Goal: Task Accomplishment & Management: Use online tool/utility

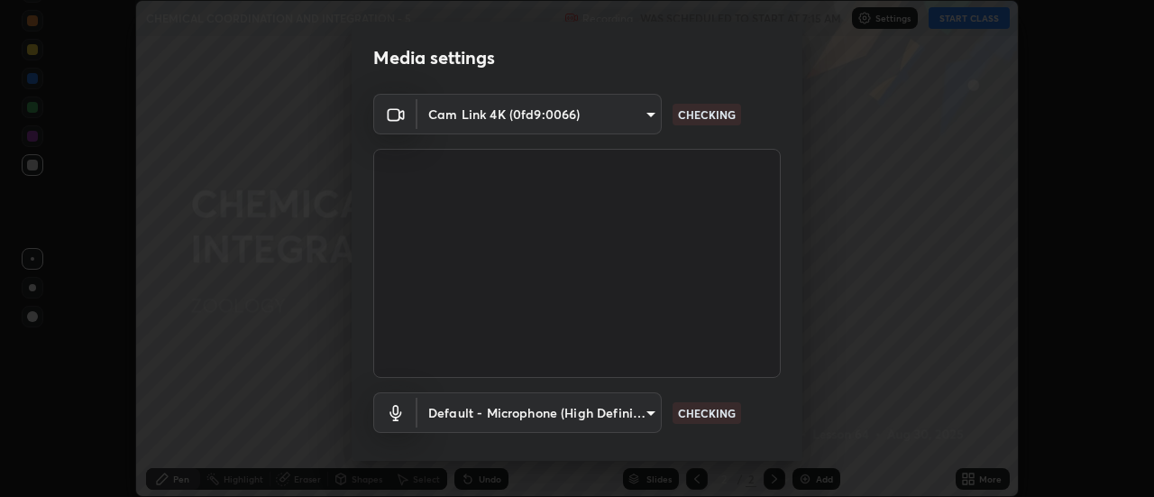
scroll to position [95, 0]
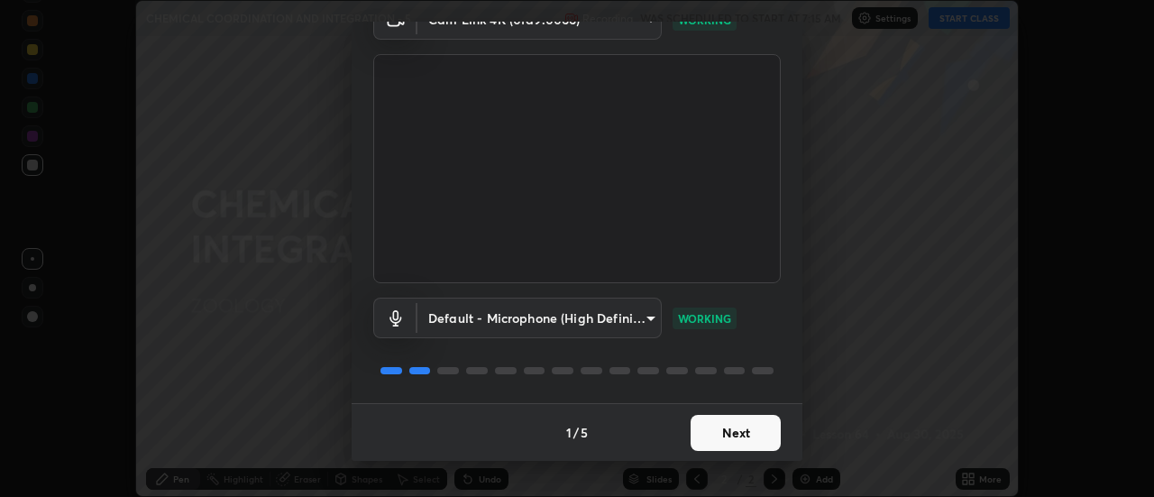
click at [701, 426] on button "Next" at bounding box center [736, 433] width 90 height 36
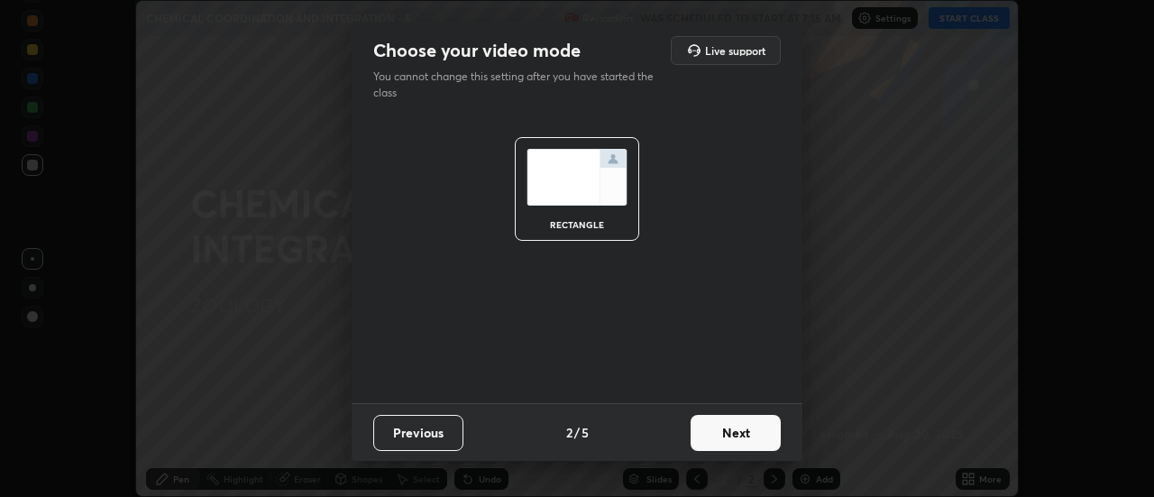
click at [706, 436] on button "Next" at bounding box center [736, 433] width 90 height 36
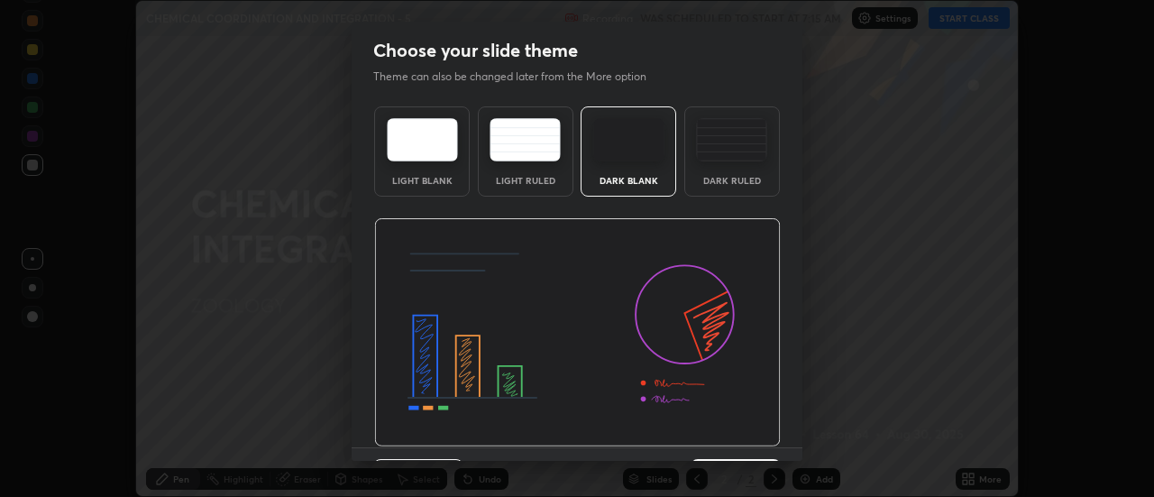
scroll to position [44, 0]
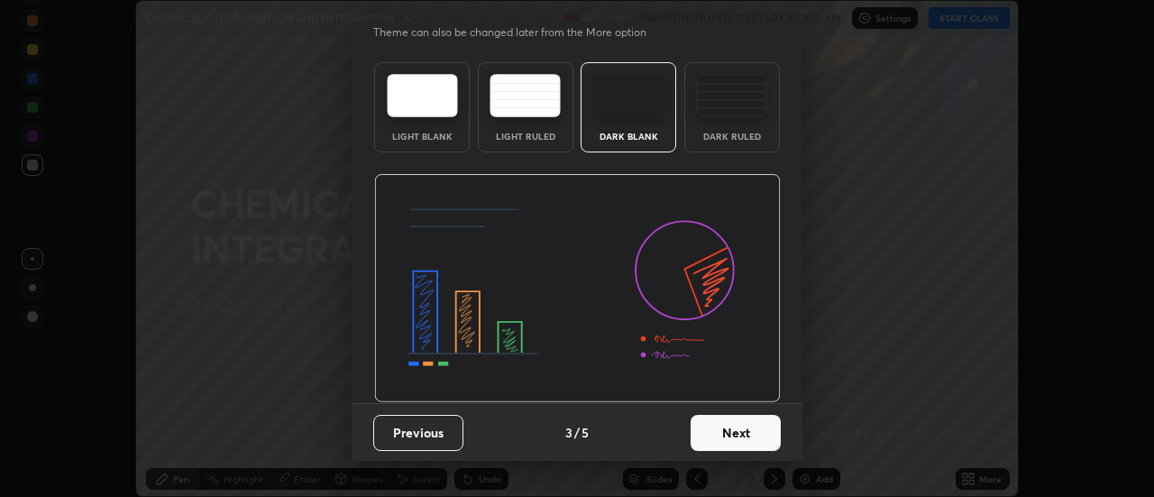
click at [713, 432] on button "Next" at bounding box center [736, 433] width 90 height 36
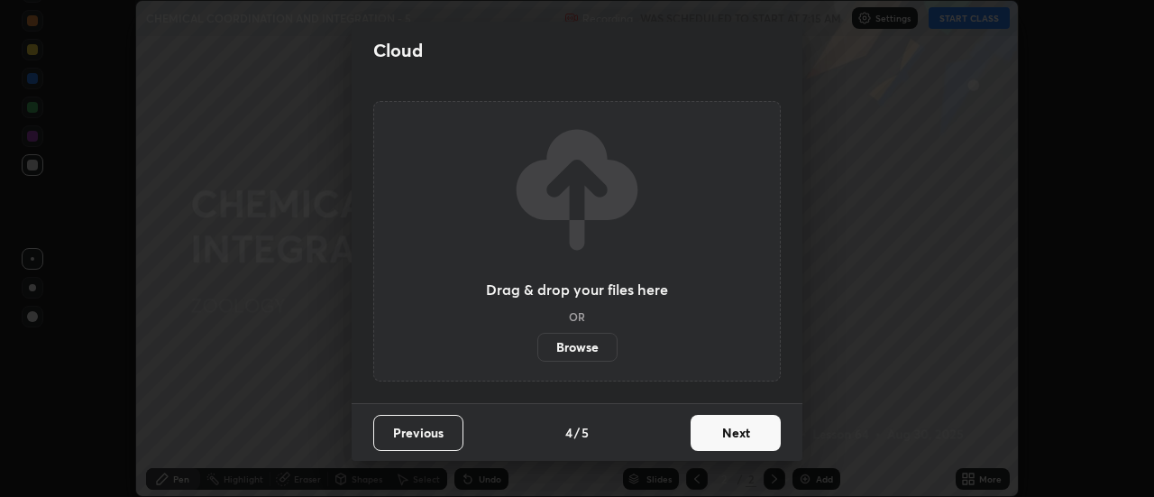
click at [717, 434] on button "Next" at bounding box center [736, 433] width 90 height 36
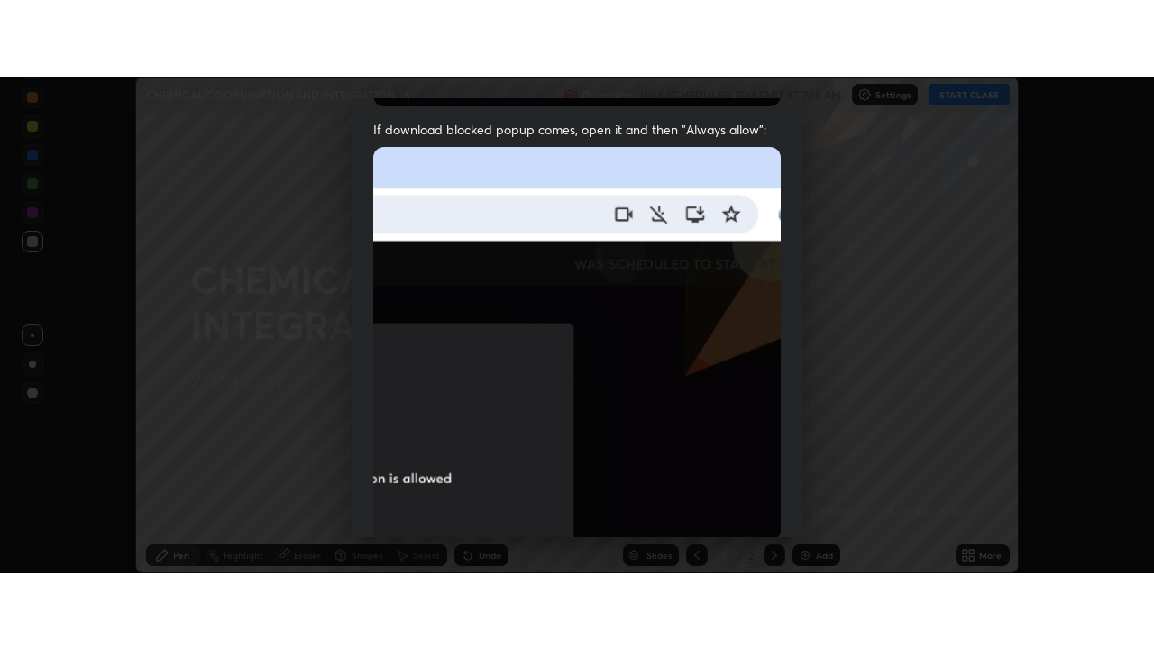
scroll to position [462, 0]
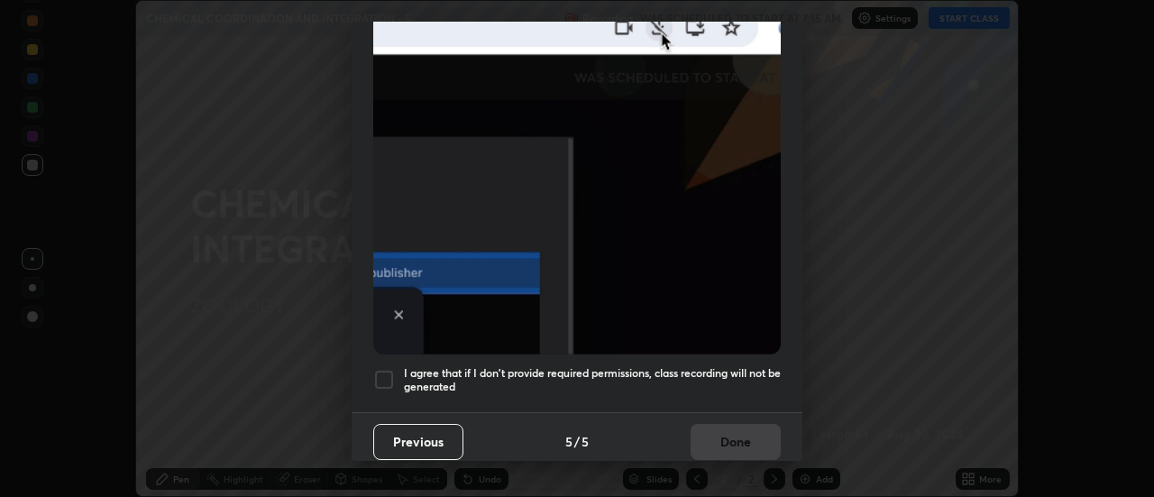
click at [387, 369] on div at bounding box center [384, 380] width 22 height 22
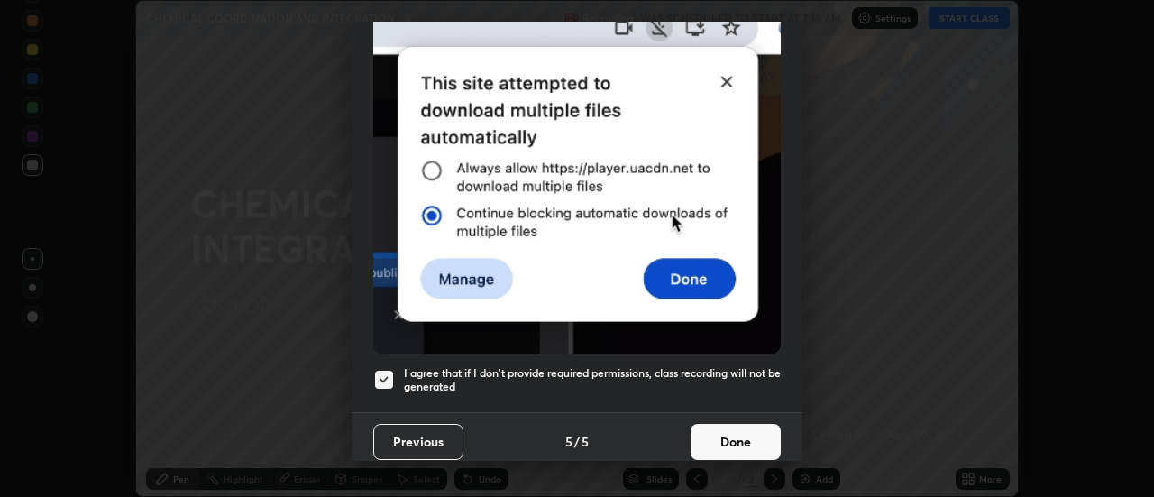
click at [713, 434] on button "Done" at bounding box center [736, 442] width 90 height 36
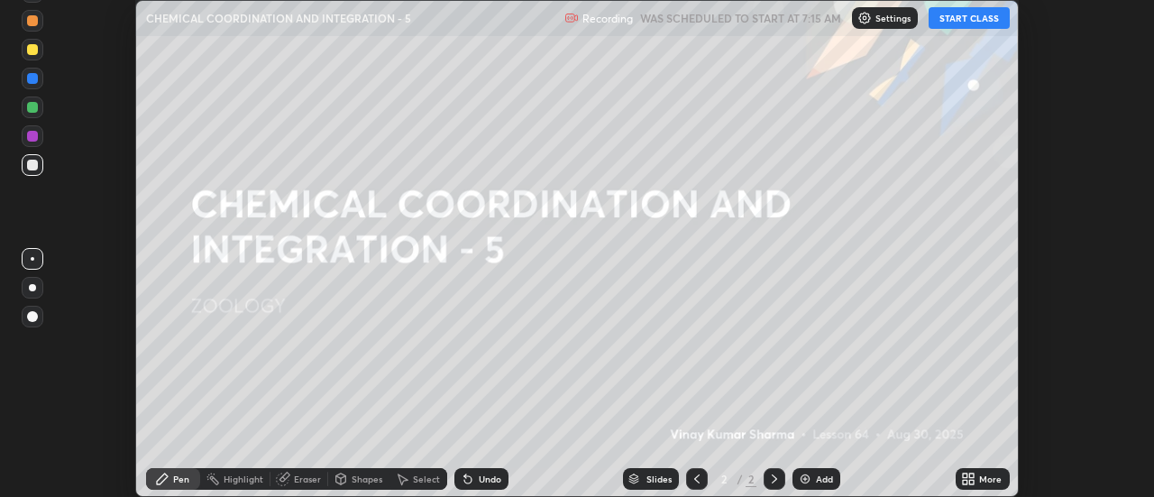
click at [970, 480] on icon at bounding box center [972, 482] width 5 height 5
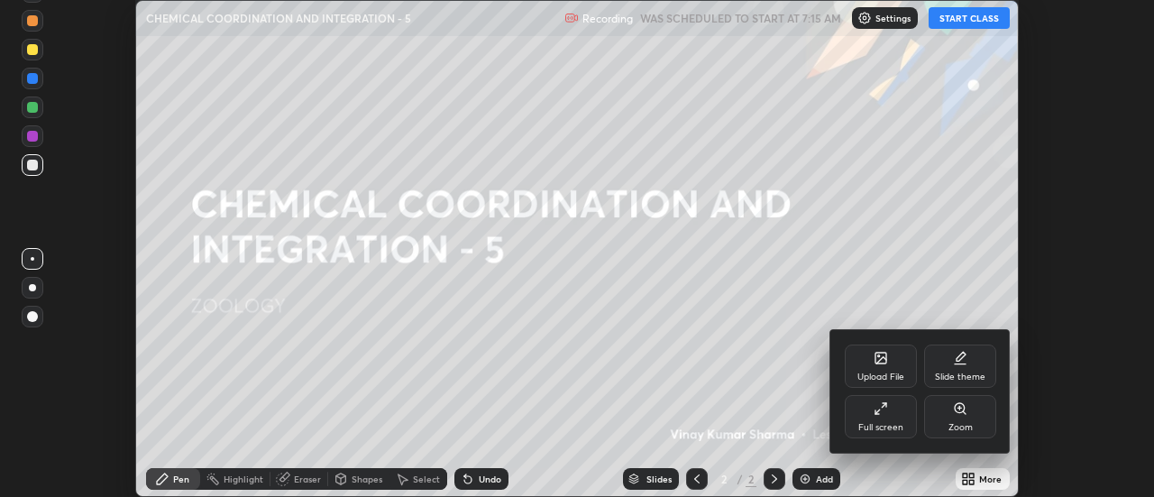
click at [896, 418] on div "Full screen" at bounding box center [881, 416] width 72 height 43
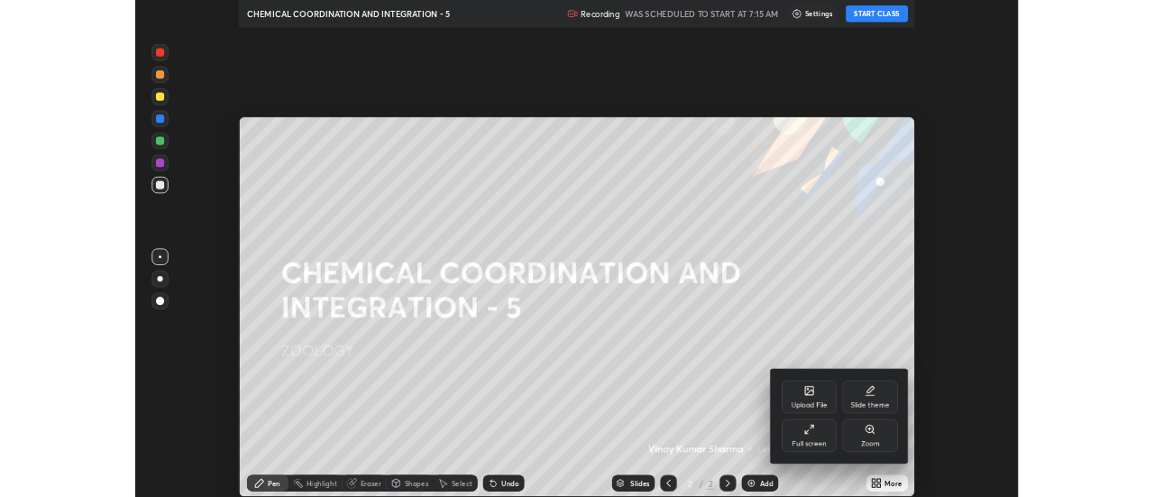
scroll to position [649, 1154]
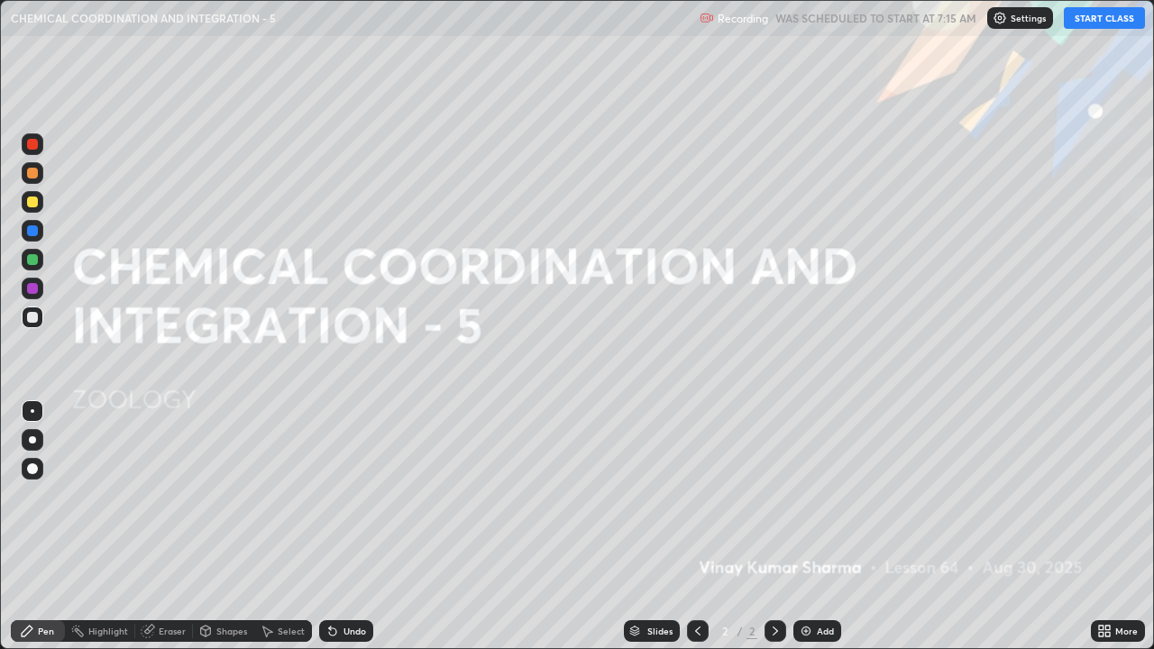
click at [1081, 20] on button "START CLASS" at bounding box center [1104, 18] width 81 height 22
click at [47, 496] on div "Pen" at bounding box center [46, 631] width 16 height 9
click at [36, 262] on div at bounding box center [32, 259] width 11 height 11
click at [31, 285] on div at bounding box center [32, 288] width 11 height 11
click at [33, 317] on div at bounding box center [32, 317] width 11 height 11
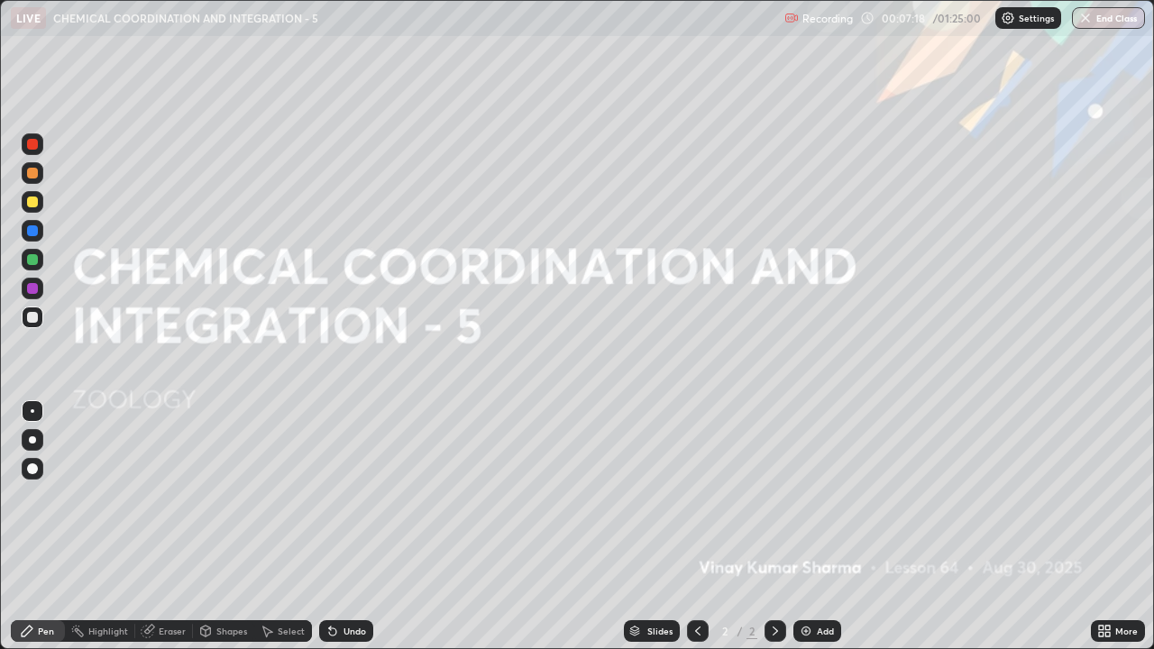
click at [803, 496] on img at bounding box center [806, 631] width 14 height 14
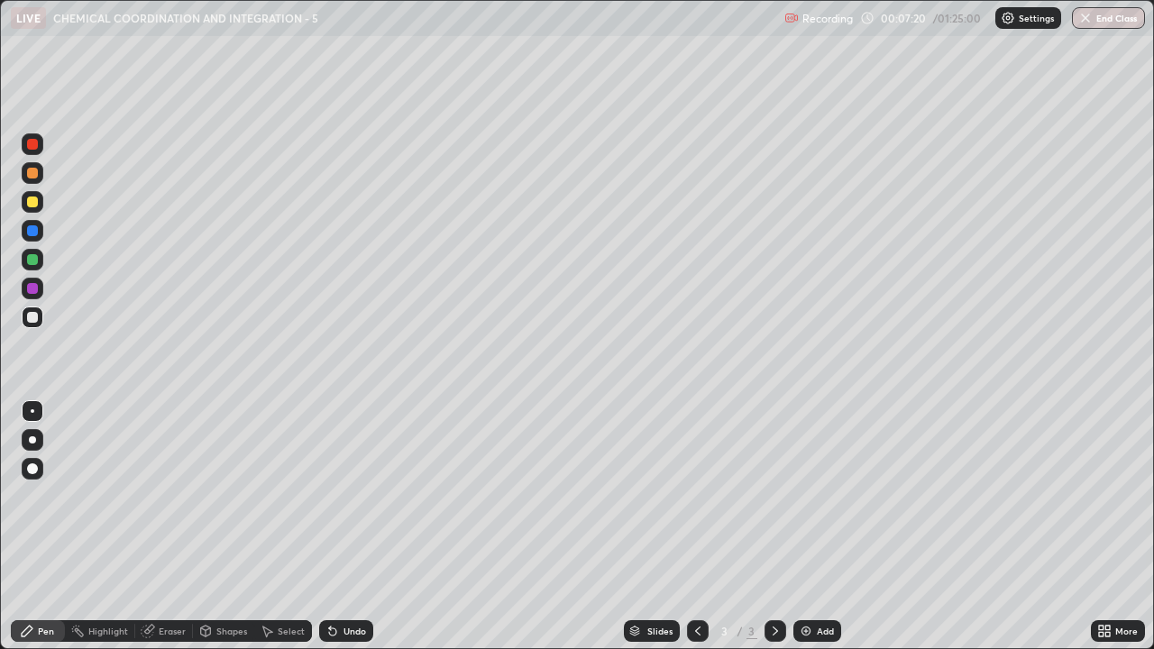
click at [32, 200] on div at bounding box center [32, 202] width 11 height 11
click at [34, 316] on div at bounding box center [32, 317] width 11 height 11
click at [36, 203] on div at bounding box center [32, 202] width 11 height 11
click at [36, 175] on div at bounding box center [32, 173] width 11 height 11
click at [33, 317] on div at bounding box center [32, 317] width 11 height 11
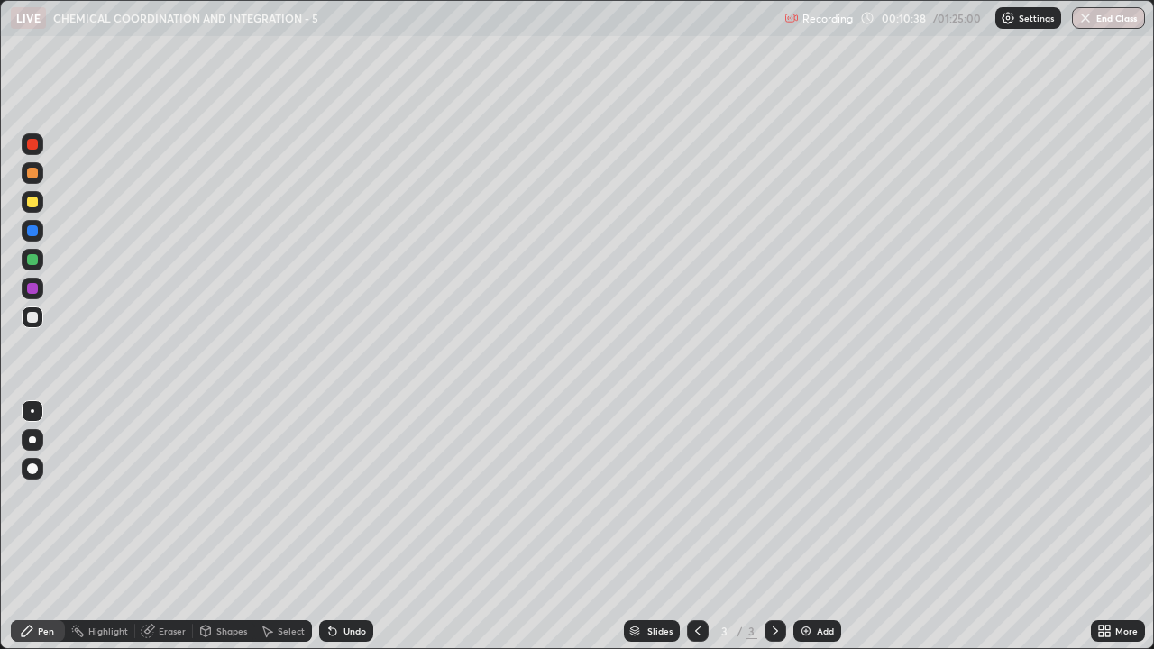
click at [33, 288] on div at bounding box center [32, 288] width 11 height 11
click at [33, 320] on div at bounding box center [32, 317] width 11 height 11
click at [32, 263] on div at bounding box center [32, 259] width 11 height 11
click at [32, 318] on div at bounding box center [32, 317] width 11 height 11
click at [215, 496] on div "Shapes" at bounding box center [223, 631] width 61 height 22
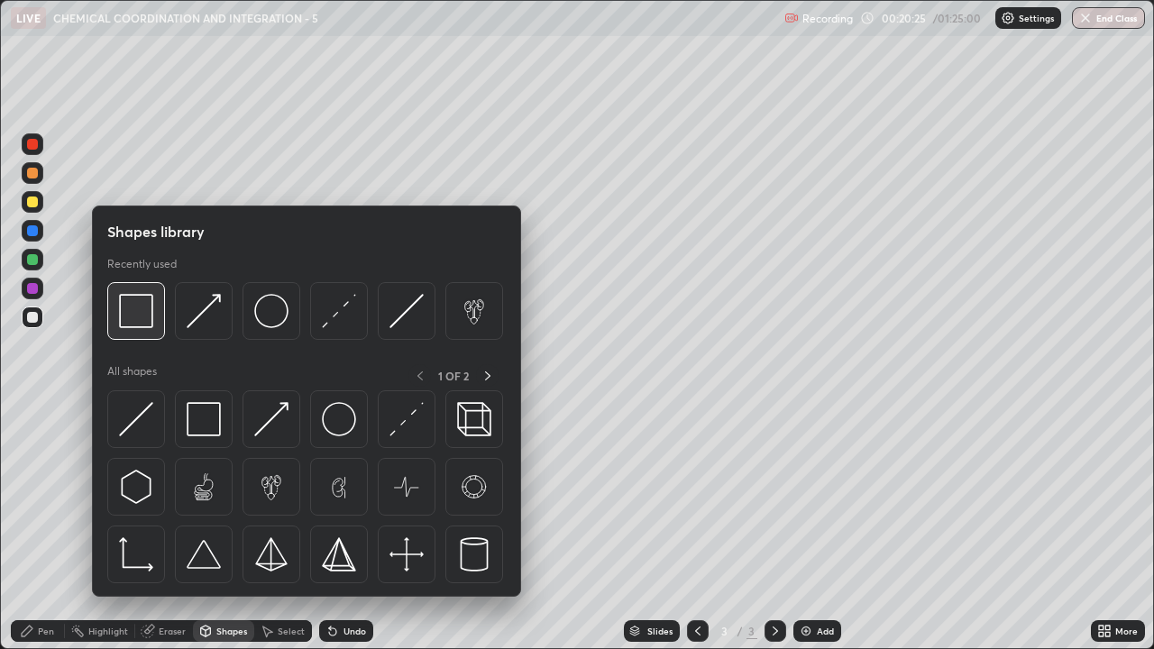
click at [137, 320] on img at bounding box center [136, 311] width 34 height 34
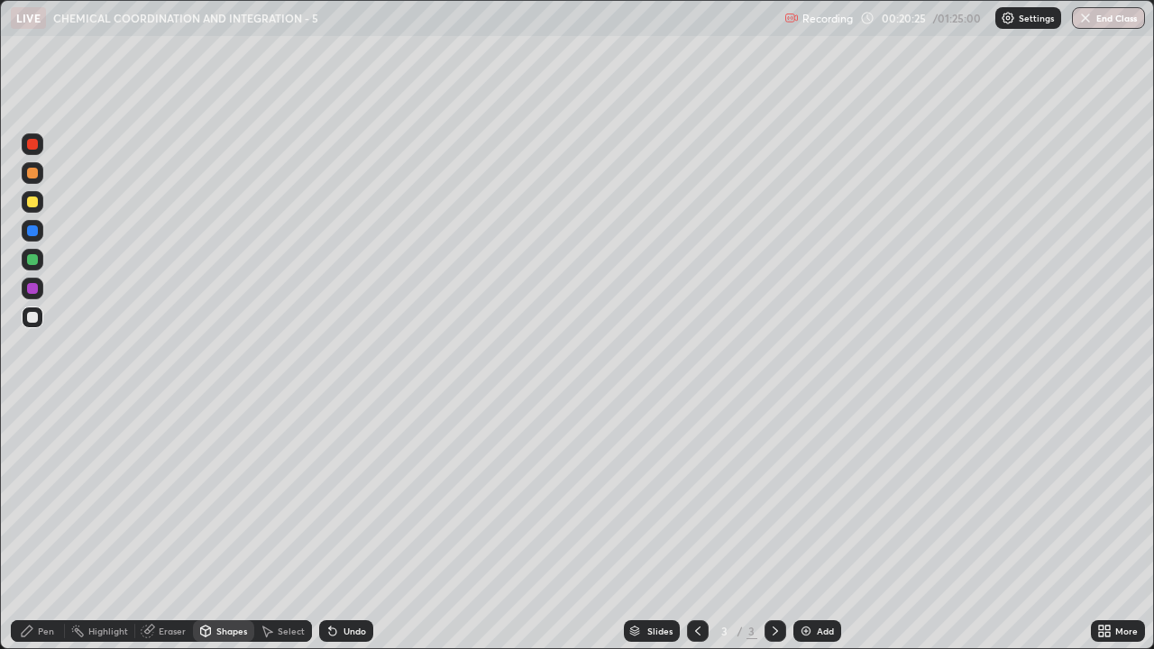
click at [34, 260] on div at bounding box center [32, 259] width 11 height 11
click at [32, 322] on div at bounding box center [32, 317] width 11 height 11
click at [34, 496] on div "Pen" at bounding box center [38, 631] width 54 height 22
click at [343, 496] on div "Undo" at bounding box center [354, 631] width 23 height 9
click at [807, 496] on img at bounding box center [806, 631] width 14 height 14
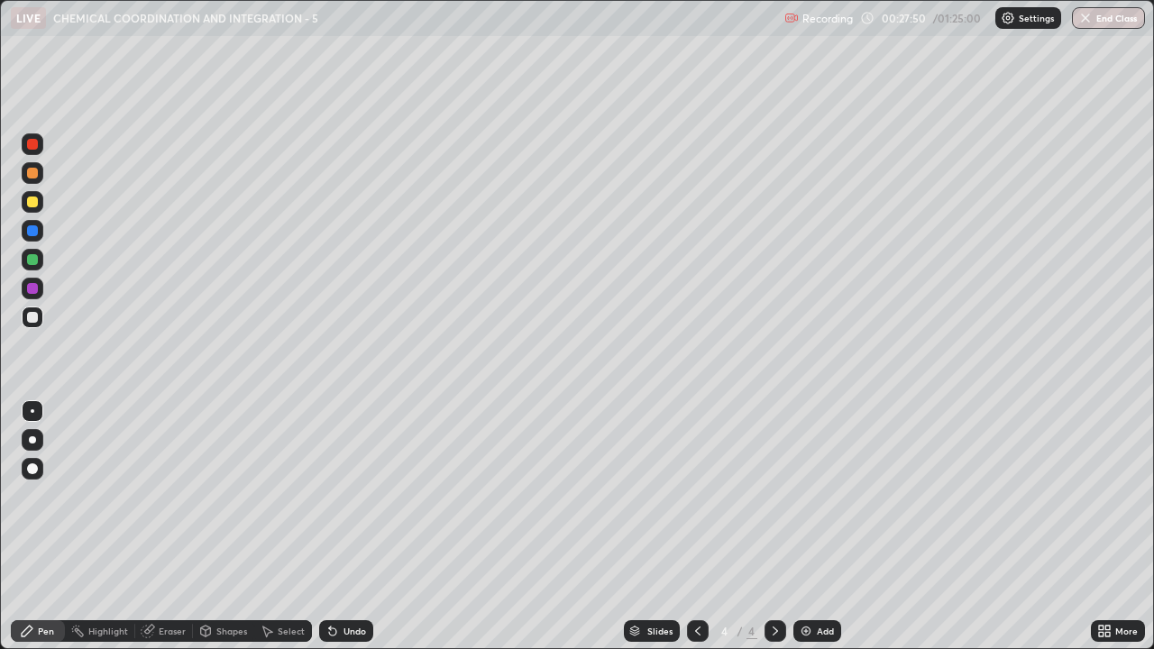
click at [33, 202] on div at bounding box center [32, 202] width 11 height 11
click at [30, 319] on div at bounding box center [32, 317] width 11 height 11
click at [33, 173] on div at bounding box center [32, 173] width 11 height 11
click at [32, 322] on div at bounding box center [32, 317] width 11 height 11
click at [35, 175] on div at bounding box center [32, 173] width 11 height 11
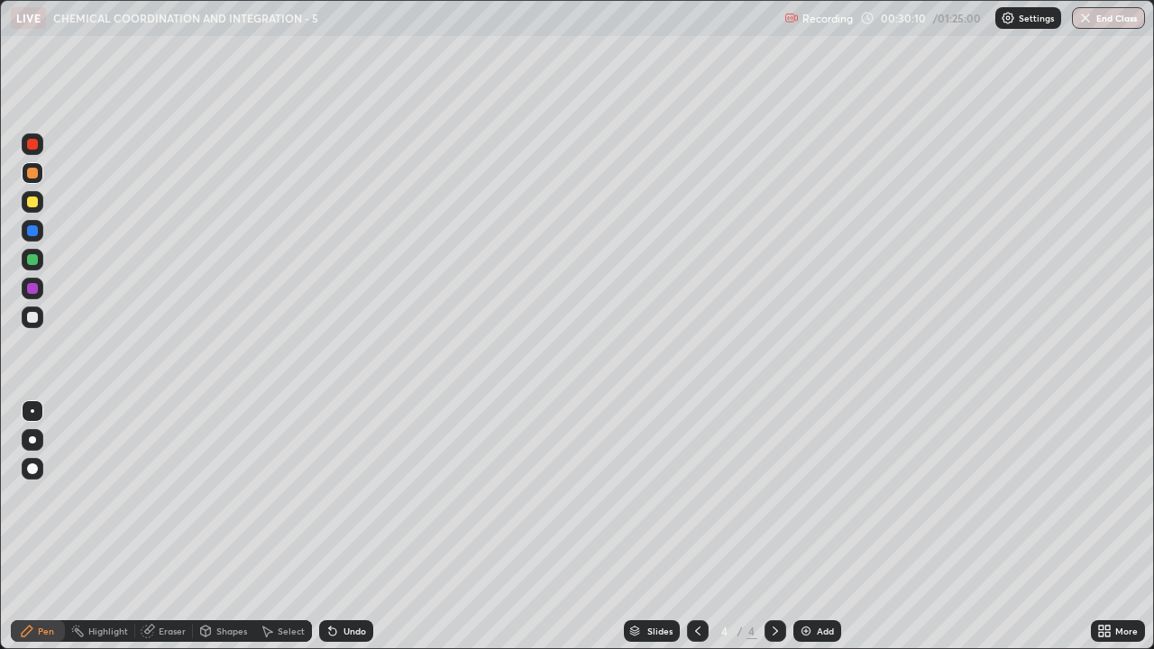
click at [32, 325] on div at bounding box center [33, 318] width 22 height 22
click at [695, 496] on icon at bounding box center [698, 631] width 14 height 14
click at [774, 496] on icon at bounding box center [775, 631] width 5 height 9
click at [33, 173] on div at bounding box center [32, 173] width 11 height 11
click at [691, 496] on icon at bounding box center [698, 631] width 14 height 14
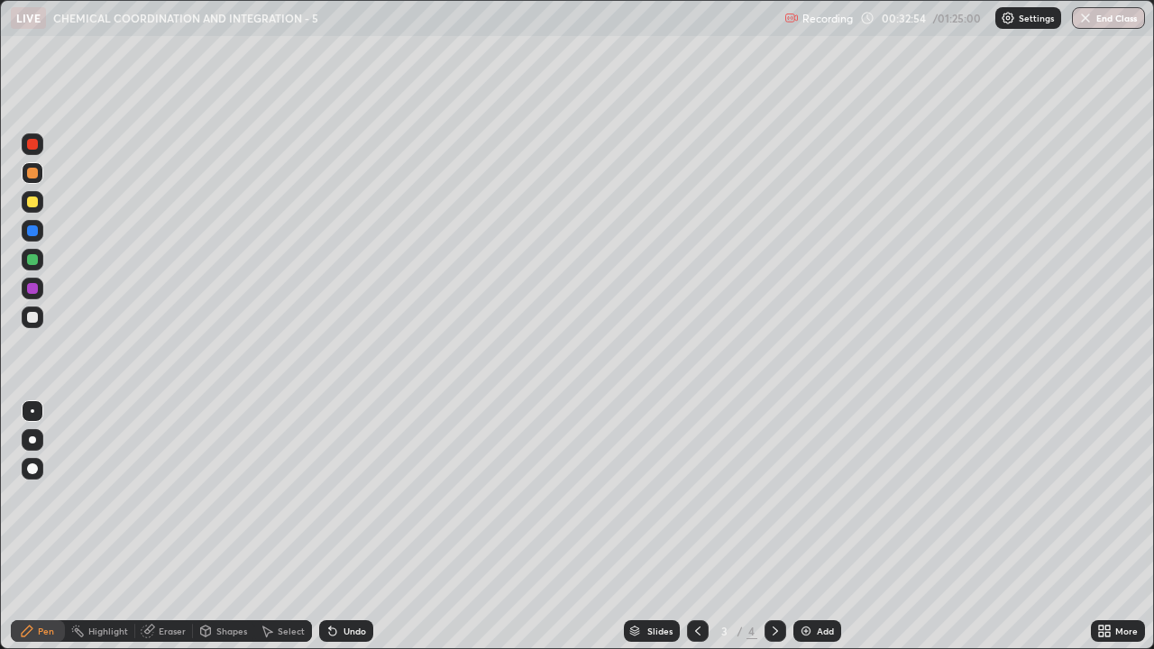
click at [773, 496] on icon at bounding box center [775, 631] width 14 height 14
click at [34, 321] on div at bounding box center [32, 317] width 11 height 11
click at [32, 205] on div at bounding box center [32, 202] width 11 height 11
click at [32, 411] on div at bounding box center [33, 411] width 4 height 4
click at [39, 176] on div at bounding box center [33, 173] width 22 height 22
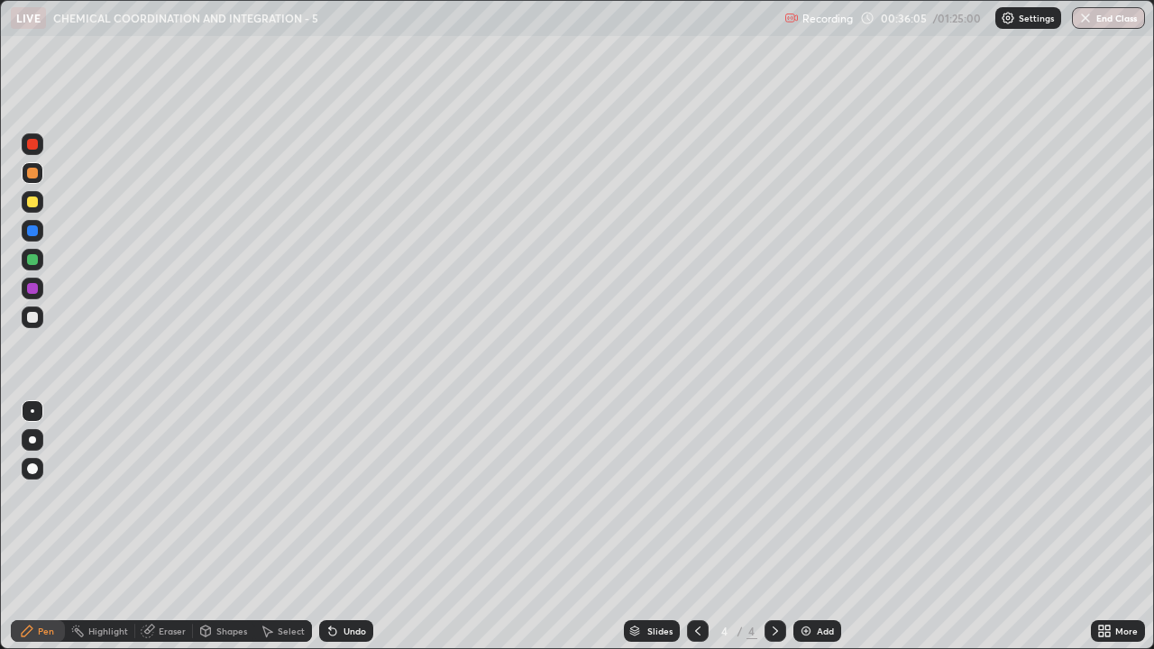
click at [28, 325] on div at bounding box center [33, 318] width 22 height 22
click at [33, 317] on div at bounding box center [32, 317] width 11 height 11
click at [167, 496] on div "Eraser" at bounding box center [172, 631] width 27 height 9
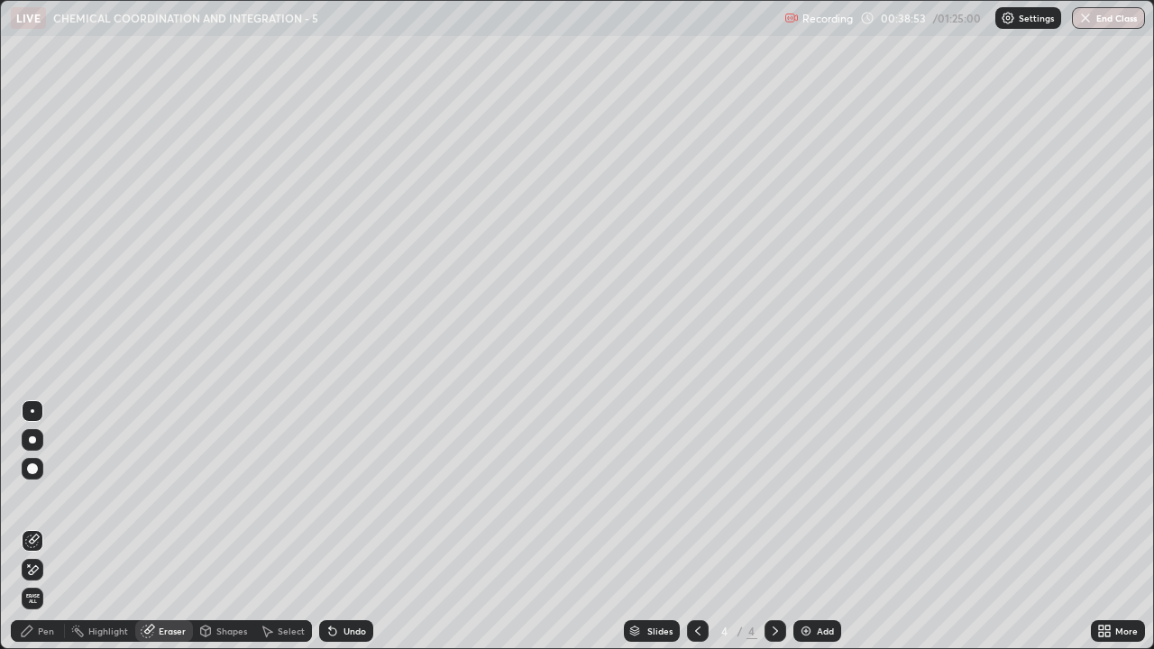
click at [810, 496] on img at bounding box center [806, 631] width 14 height 14
click at [45, 496] on div "Pen" at bounding box center [46, 631] width 16 height 9
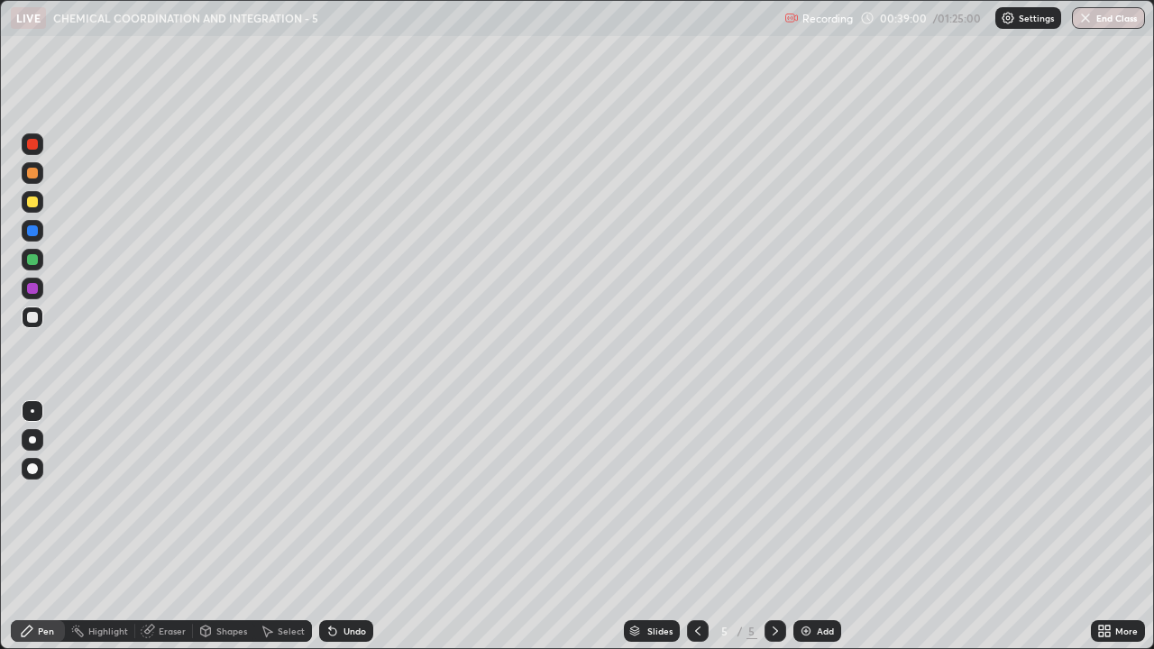
click at [33, 204] on div at bounding box center [32, 202] width 11 height 11
click at [36, 316] on div at bounding box center [32, 317] width 11 height 11
click at [34, 261] on div at bounding box center [32, 259] width 11 height 11
click at [33, 288] on div at bounding box center [32, 288] width 11 height 11
click at [34, 316] on div at bounding box center [32, 317] width 11 height 11
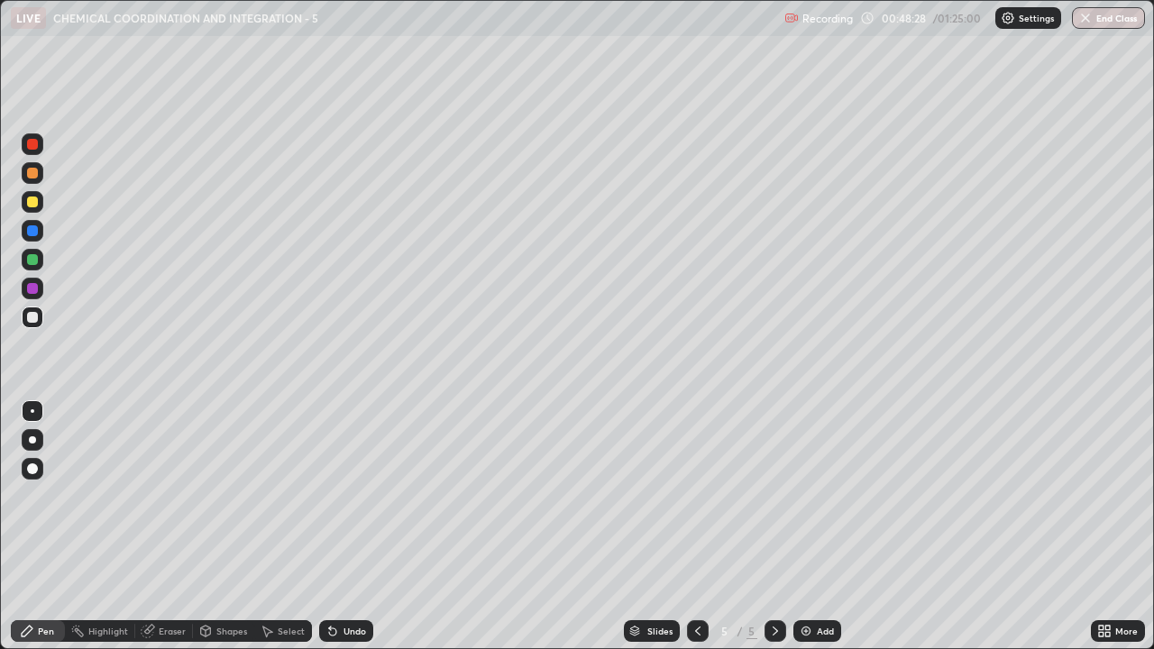
click at [171, 496] on div "Eraser" at bounding box center [172, 631] width 27 height 9
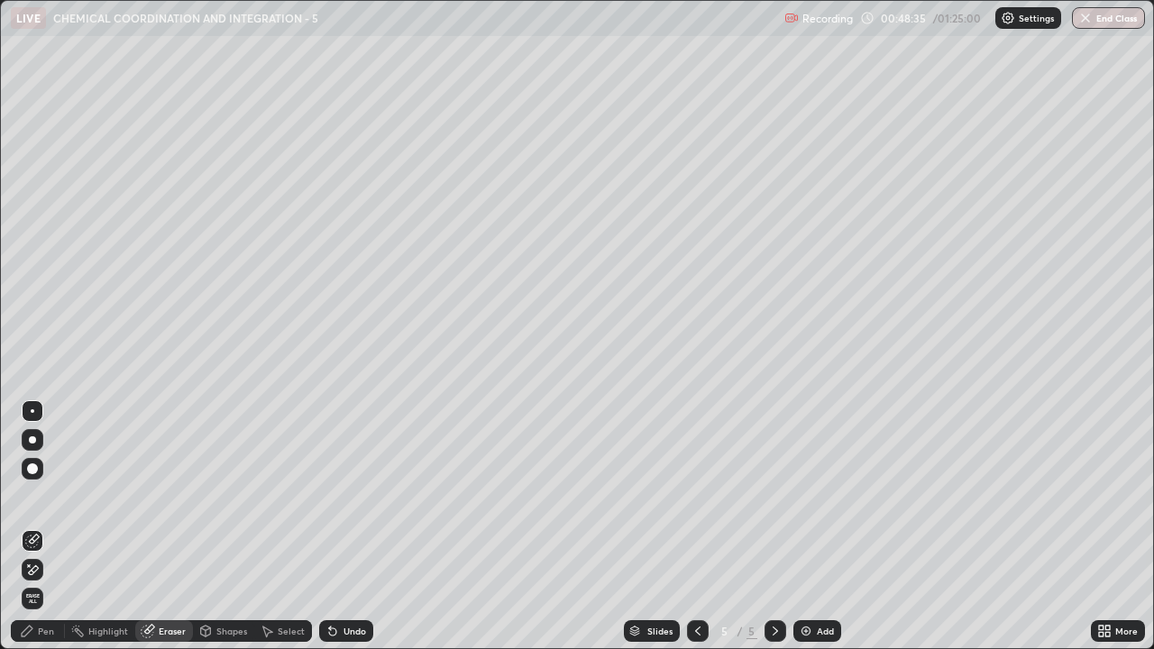
click at [807, 496] on img at bounding box center [806, 631] width 14 height 14
click at [39, 496] on div "Pen" at bounding box center [46, 631] width 16 height 9
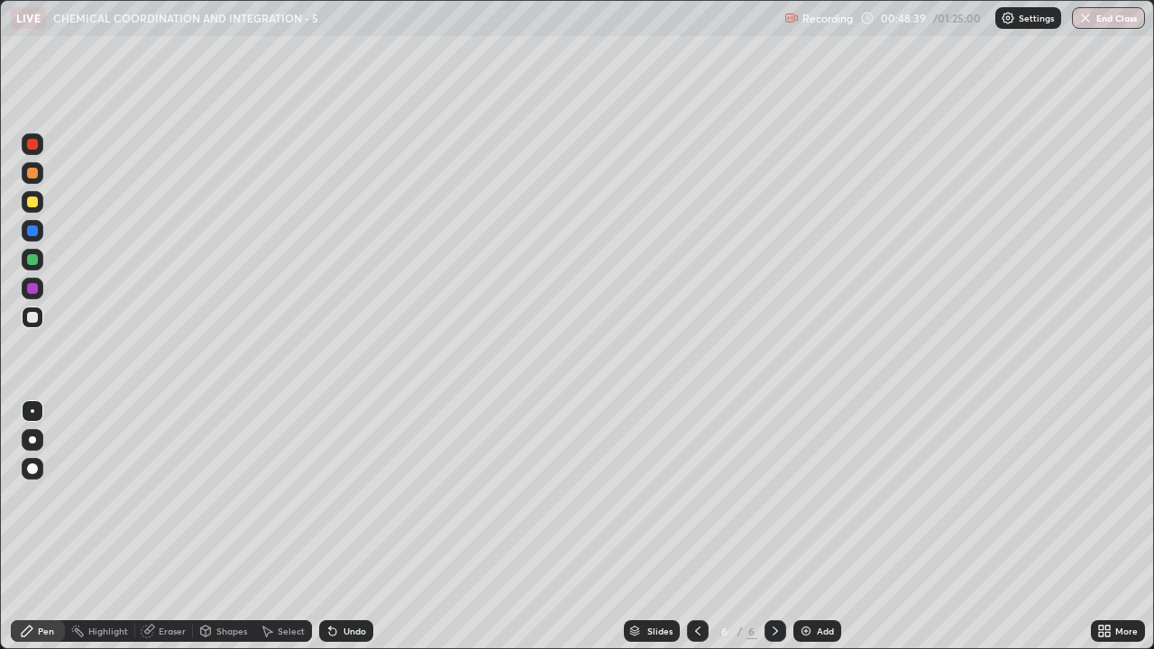
click at [32, 208] on div at bounding box center [33, 202] width 22 height 22
click at [37, 319] on div at bounding box center [32, 317] width 11 height 11
click at [36, 290] on div at bounding box center [32, 288] width 11 height 11
click at [37, 263] on div at bounding box center [32, 259] width 11 height 11
click at [30, 198] on div at bounding box center [32, 202] width 11 height 11
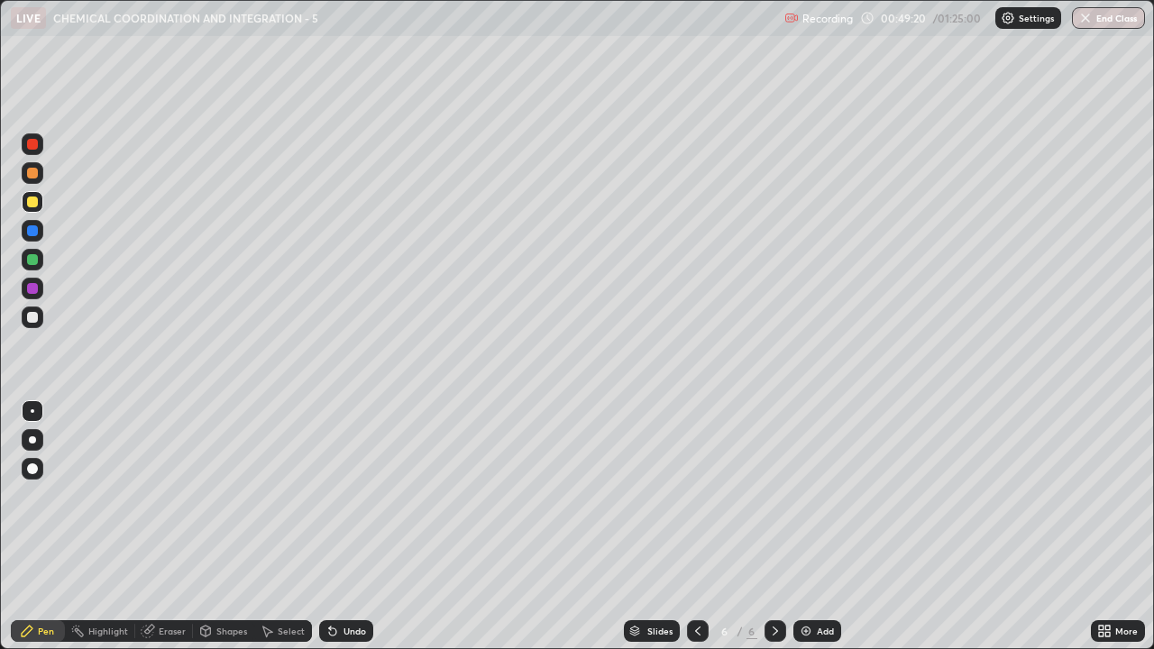
click at [32, 322] on div at bounding box center [32, 317] width 11 height 11
click at [41, 178] on div at bounding box center [33, 173] width 22 height 22
click at [35, 320] on div at bounding box center [32, 317] width 11 height 11
click at [32, 232] on div at bounding box center [32, 230] width 11 height 11
click at [33, 172] on div at bounding box center [32, 173] width 11 height 11
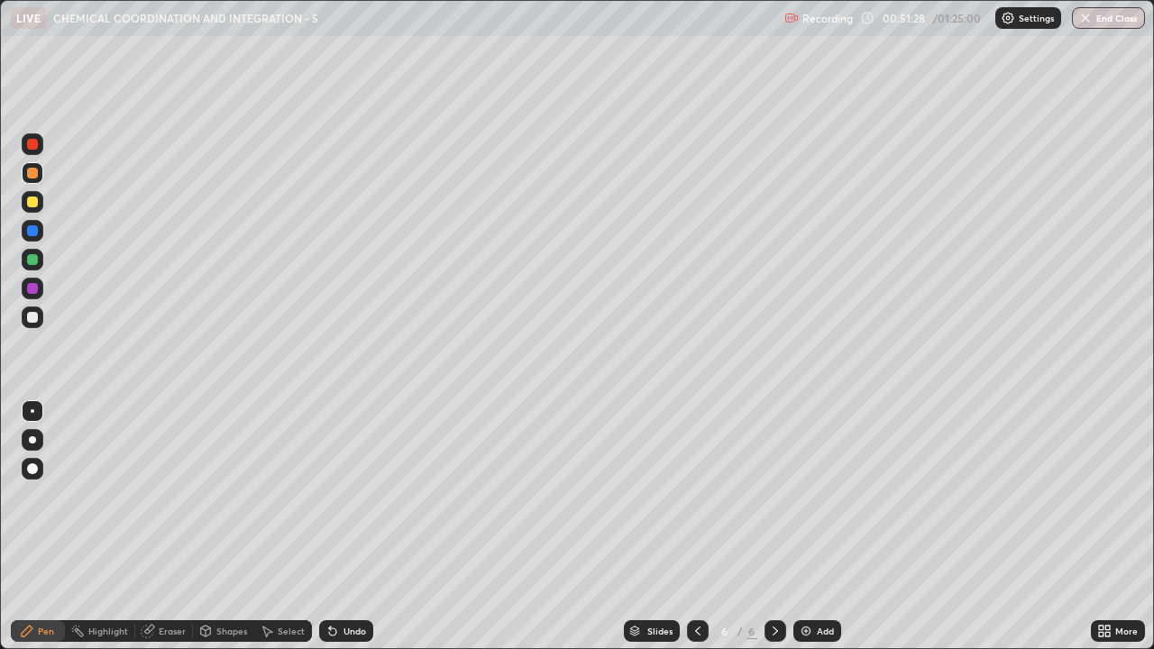
click at [35, 202] on div at bounding box center [32, 202] width 11 height 11
click at [34, 292] on div at bounding box center [32, 288] width 11 height 11
click at [33, 319] on div at bounding box center [32, 317] width 11 height 11
click at [37, 318] on div at bounding box center [32, 317] width 11 height 11
click at [803, 496] on img at bounding box center [806, 631] width 14 height 14
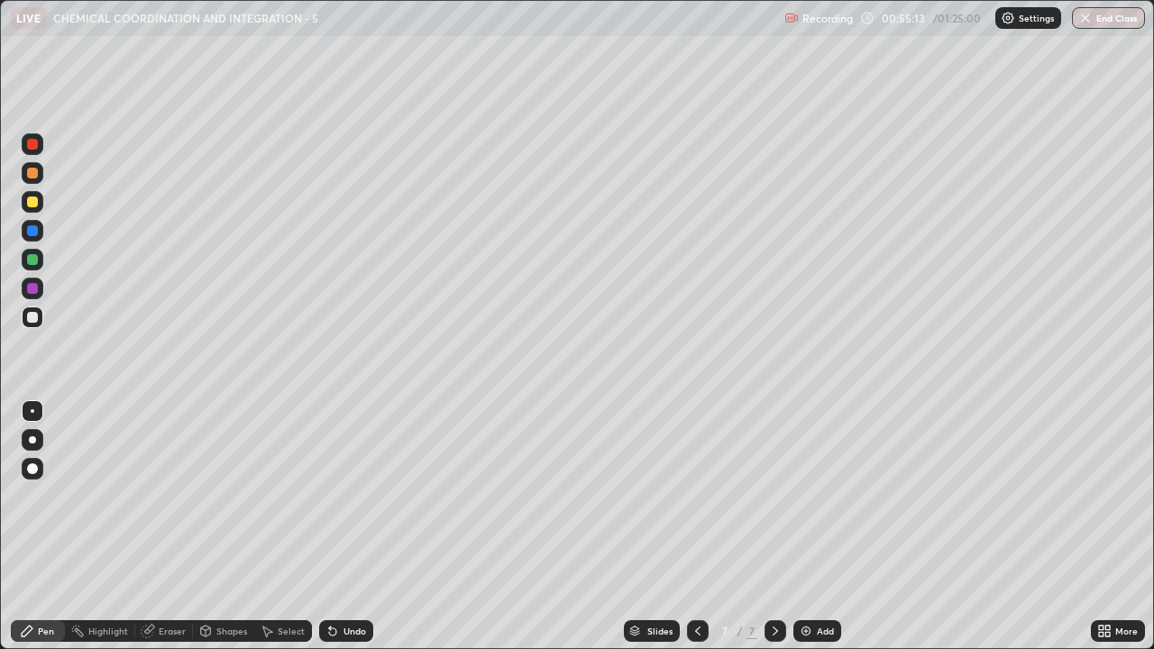
click at [33, 260] on div at bounding box center [32, 259] width 11 height 11
click at [28, 318] on div at bounding box center [32, 317] width 11 height 11
click at [337, 496] on div "Undo" at bounding box center [346, 631] width 54 height 22
click at [342, 496] on div "Undo" at bounding box center [346, 631] width 54 height 22
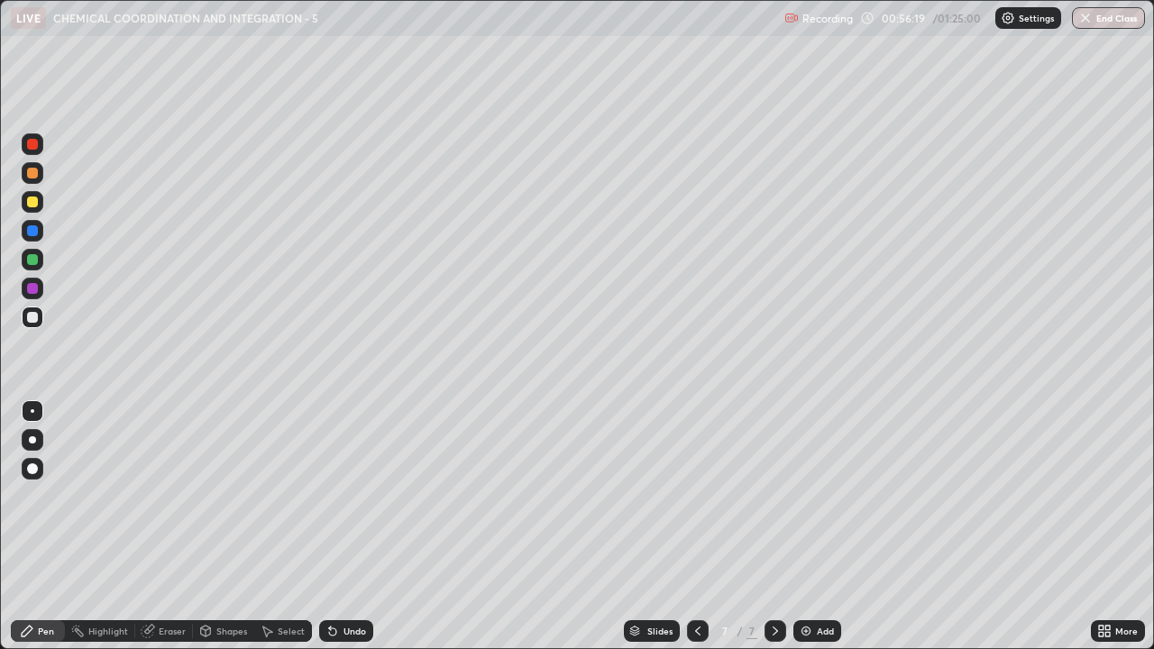
click at [34, 142] on div at bounding box center [32, 144] width 11 height 11
click at [34, 320] on div at bounding box center [32, 317] width 11 height 11
click at [36, 205] on div at bounding box center [32, 202] width 11 height 11
click at [32, 320] on div at bounding box center [32, 317] width 11 height 11
click at [30, 202] on div at bounding box center [32, 202] width 11 height 11
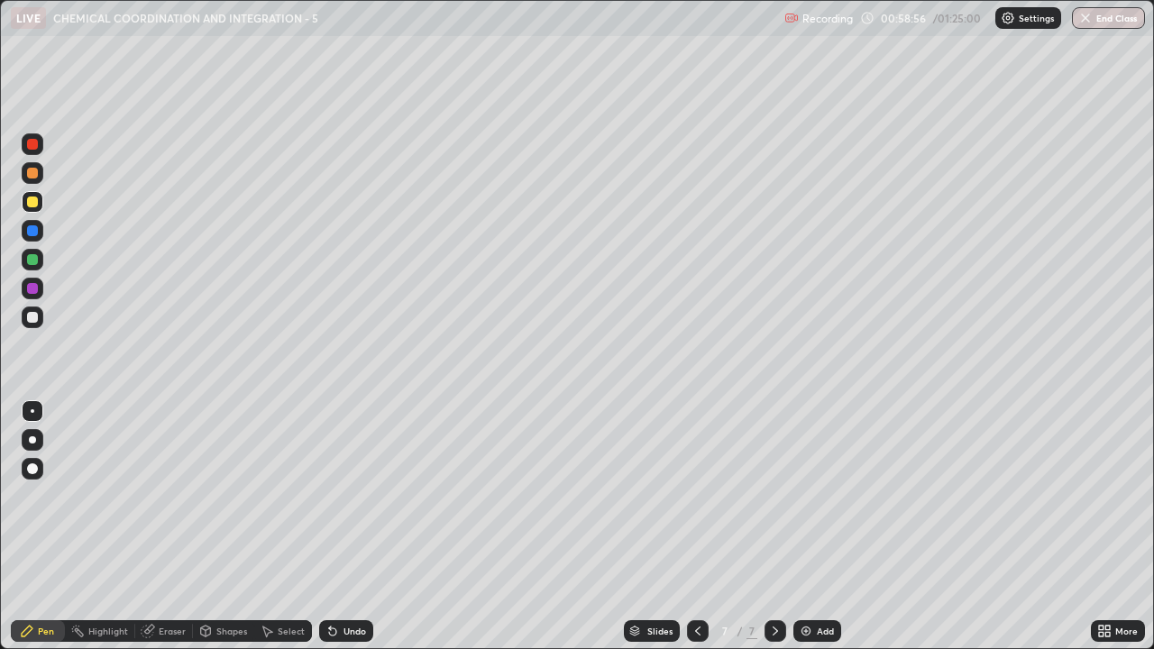
click at [31, 258] on div at bounding box center [32, 259] width 11 height 11
click at [804, 496] on img at bounding box center [806, 631] width 14 height 14
click at [40, 206] on div at bounding box center [33, 202] width 22 height 22
click at [40, 318] on div at bounding box center [33, 318] width 22 height 22
click at [33, 317] on div at bounding box center [32, 317] width 11 height 11
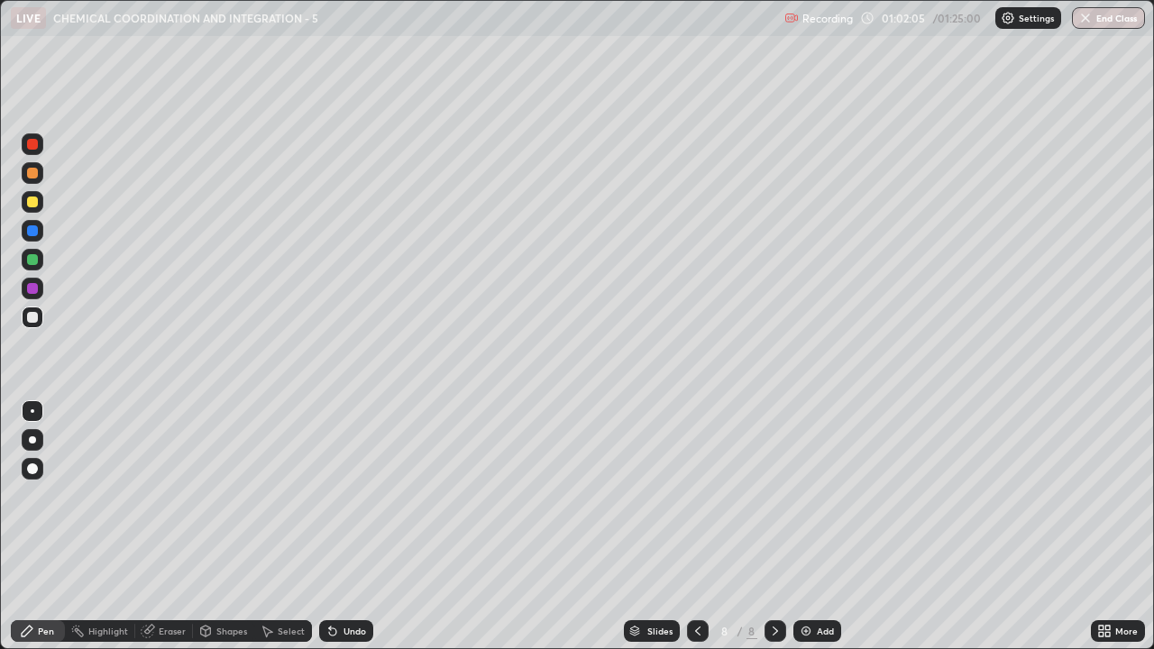
click at [34, 260] on div at bounding box center [32, 259] width 11 height 11
click at [31, 324] on div at bounding box center [33, 318] width 22 height 22
click at [36, 201] on div at bounding box center [32, 202] width 11 height 11
click at [41, 319] on div at bounding box center [33, 318] width 22 height 22
click at [33, 202] on div at bounding box center [32, 202] width 11 height 11
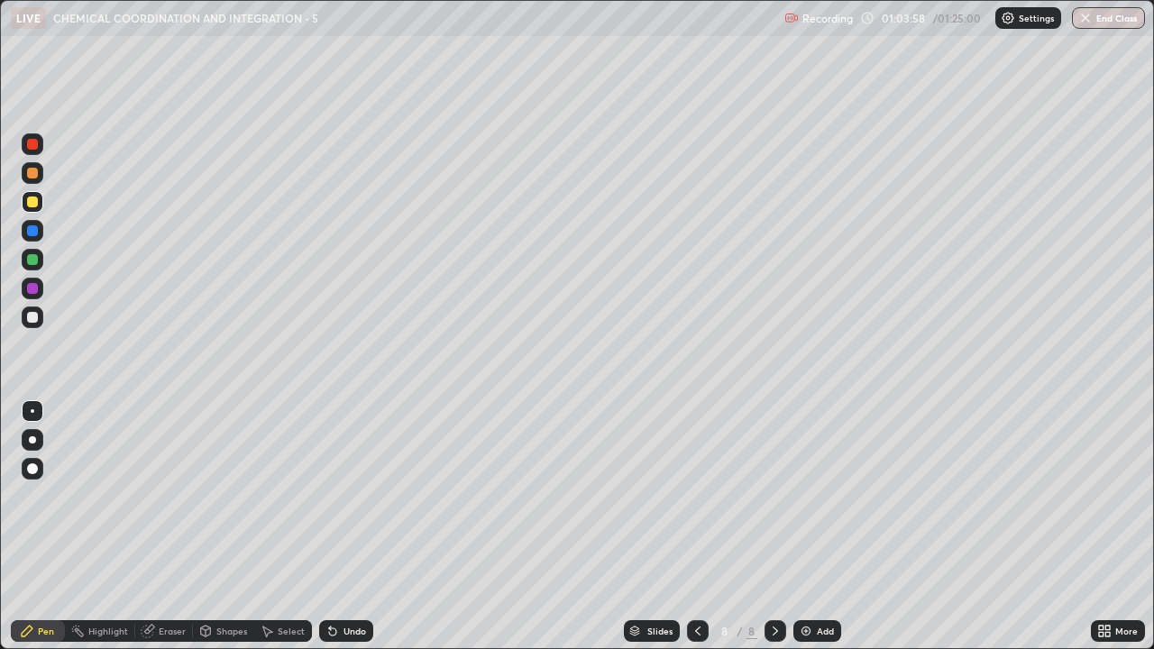
click at [213, 496] on div "Shapes" at bounding box center [223, 631] width 61 height 22
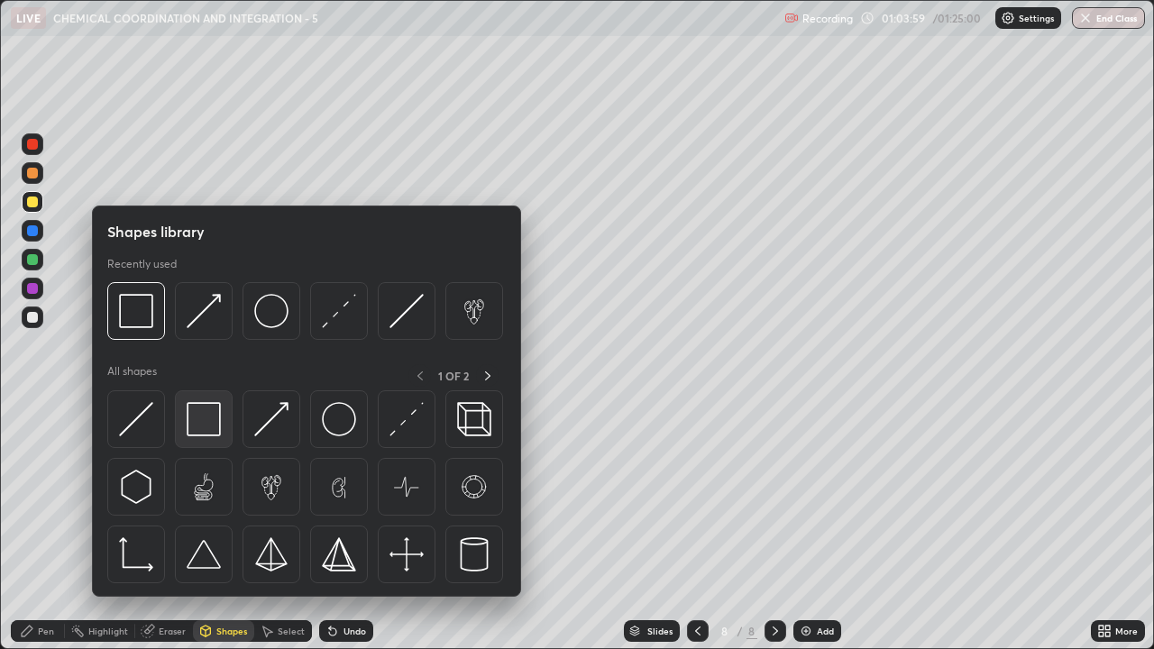
click at [198, 426] on img at bounding box center [204, 419] width 34 height 34
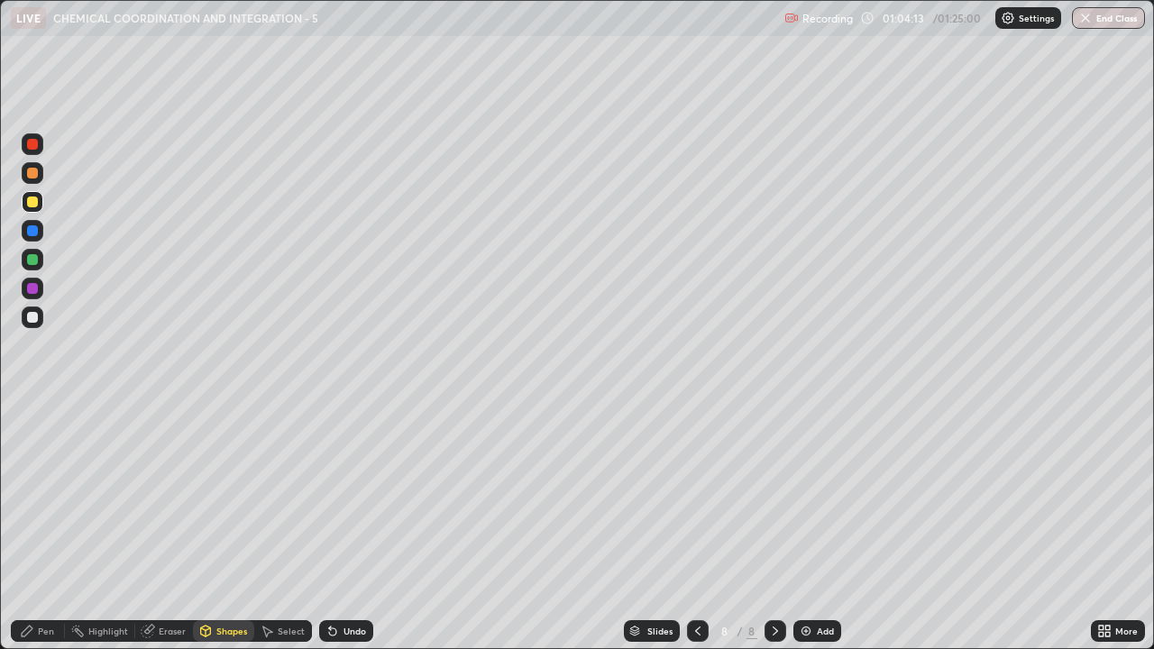
click at [33, 315] on div at bounding box center [32, 317] width 11 height 11
click at [343, 496] on div "Undo" at bounding box center [346, 631] width 54 height 22
click at [41, 496] on div "Pen" at bounding box center [46, 631] width 16 height 9
click at [34, 261] on div at bounding box center [32, 259] width 11 height 11
click at [30, 317] on div at bounding box center [32, 317] width 11 height 11
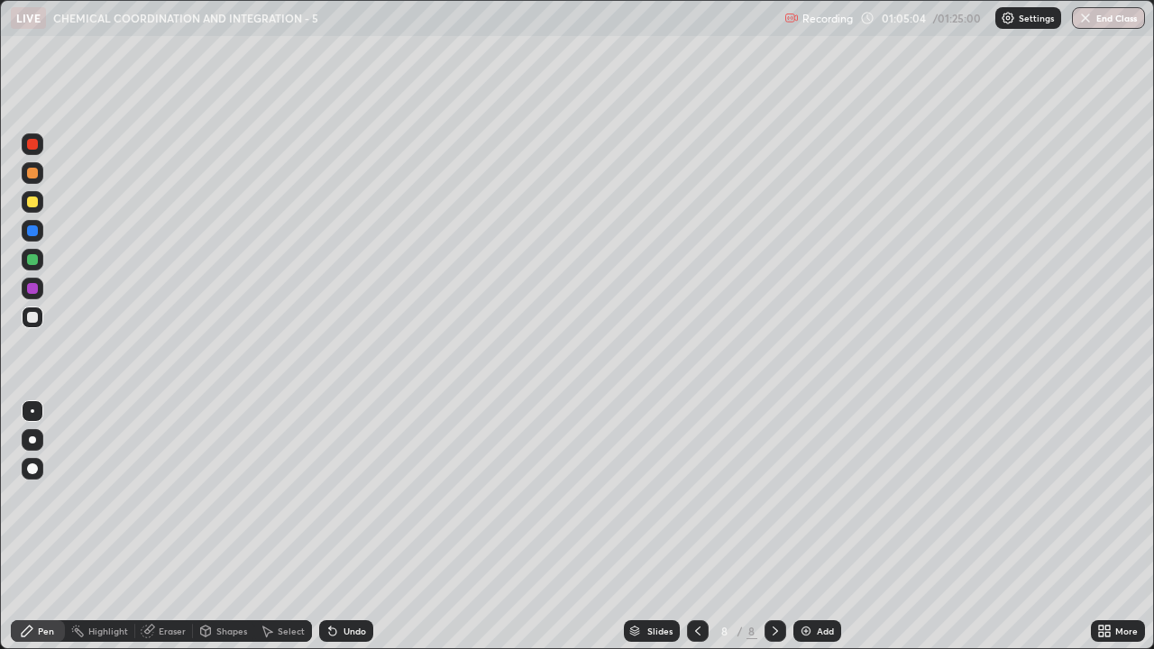
click at [36, 320] on div at bounding box center [32, 317] width 11 height 11
click at [37, 293] on div at bounding box center [33, 289] width 22 height 22
click at [34, 235] on div at bounding box center [32, 230] width 11 height 11
click at [32, 318] on div at bounding box center [32, 317] width 11 height 11
click at [30, 203] on div at bounding box center [32, 202] width 11 height 11
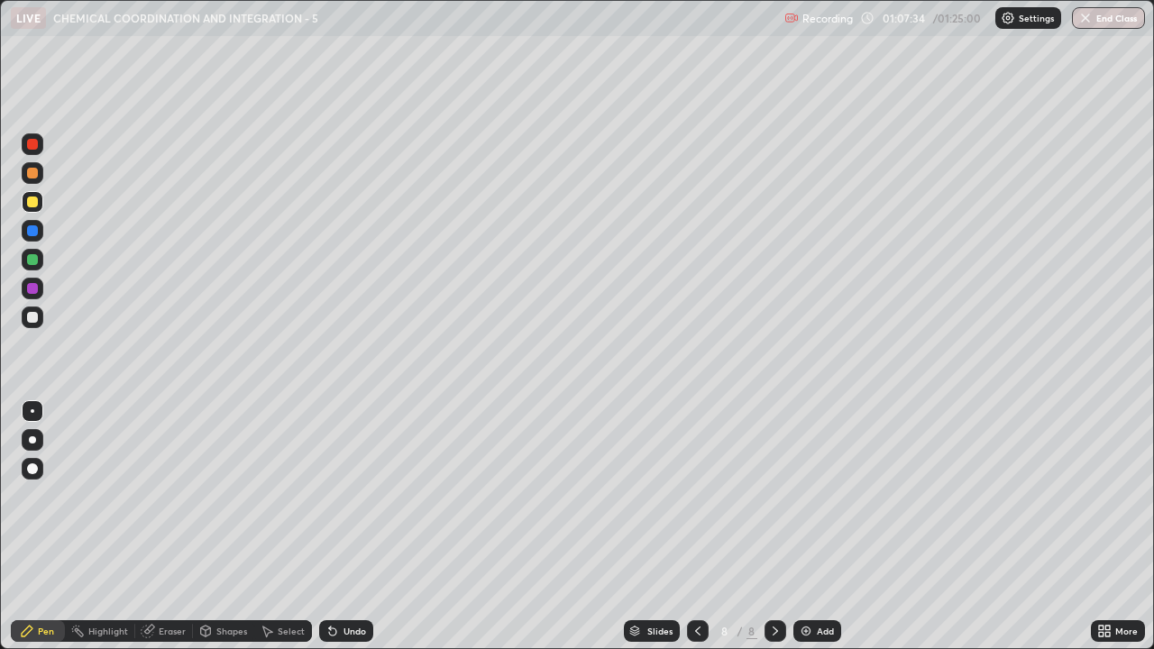
click at [32, 317] on div at bounding box center [32, 317] width 11 height 11
click at [800, 496] on img at bounding box center [806, 631] width 14 height 14
click at [40, 229] on div at bounding box center [33, 231] width 22 height 22
click at [206, 496] on icon at bounding box center [206, 633] width 0 height 6
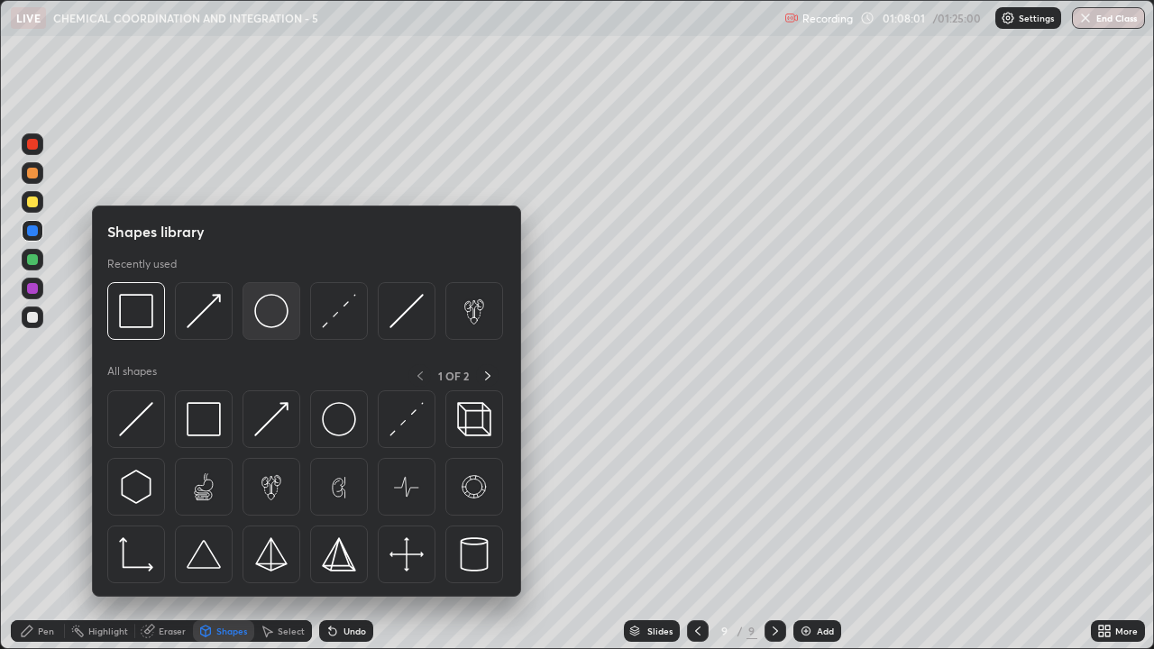
click at [265, 323] on img at bounding box center [271, 311] width 34 height 34
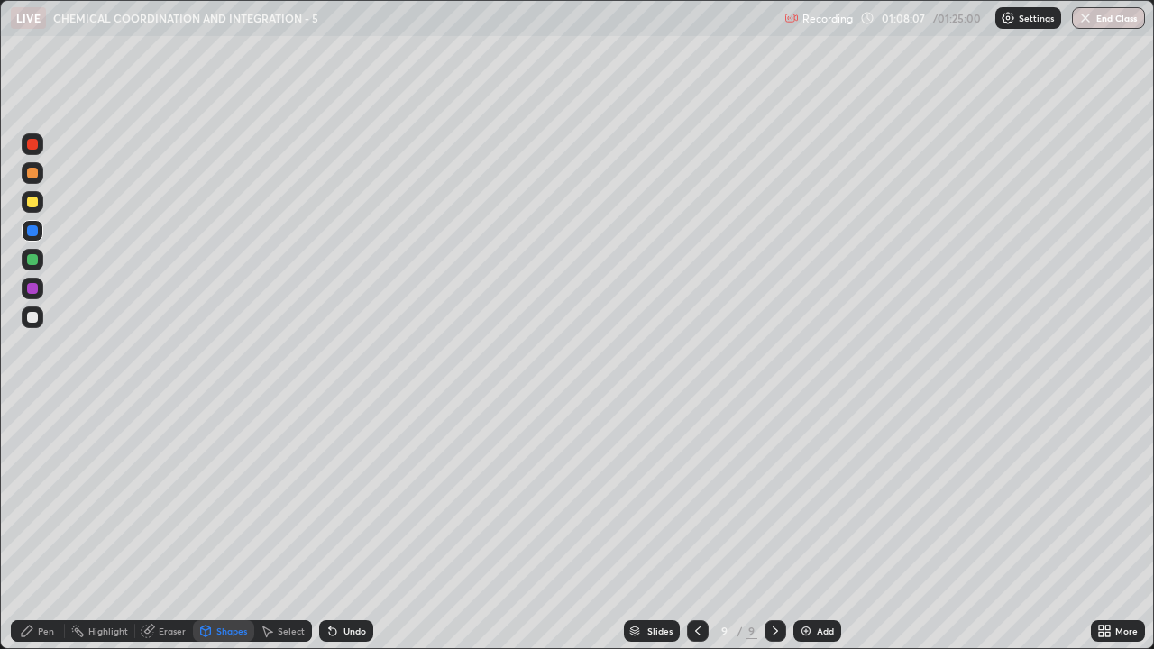
click at [42, 496] on div "Pen" at bounding box center [38, 631] width 54 height 22
click at [32, 320] on div at bounding box center [32, 317] width 11 height 11
click at [696, 496] on icon at bounding box center [698, 631] width 14 height 14
click at [775, 496] on icon at bounding box center [775, 631] width 5 height 9
click at [33, 320] on div at bounding box center [32, 317] width 11 height 11
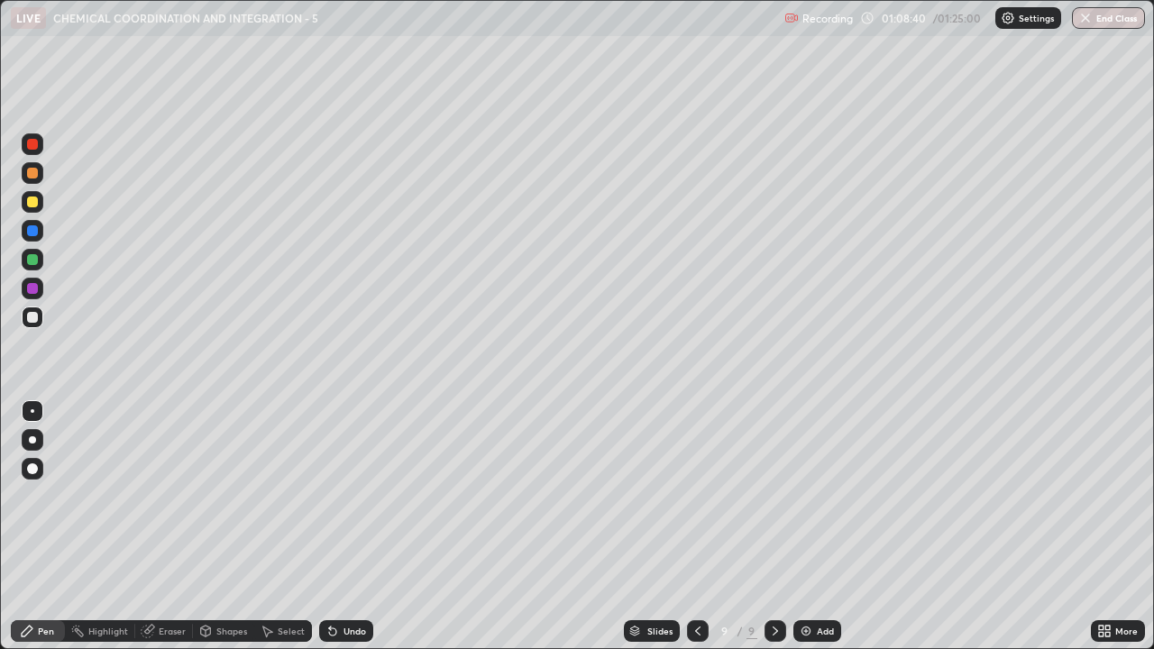
click at [30, 230] on div at bounding box center [32, 230] width 11 height 11
click at [39, 294] on div at bounding box center [33, 289] width 22 height 22
click at [33, 317] on div at bounding box center [32, 317] width 11 height 11
click at [31, 201] on div at bounding box center [32, 202] width 11 height 11
click at [36, 318] on div at bounding box center [32, 317] width 11 height 11
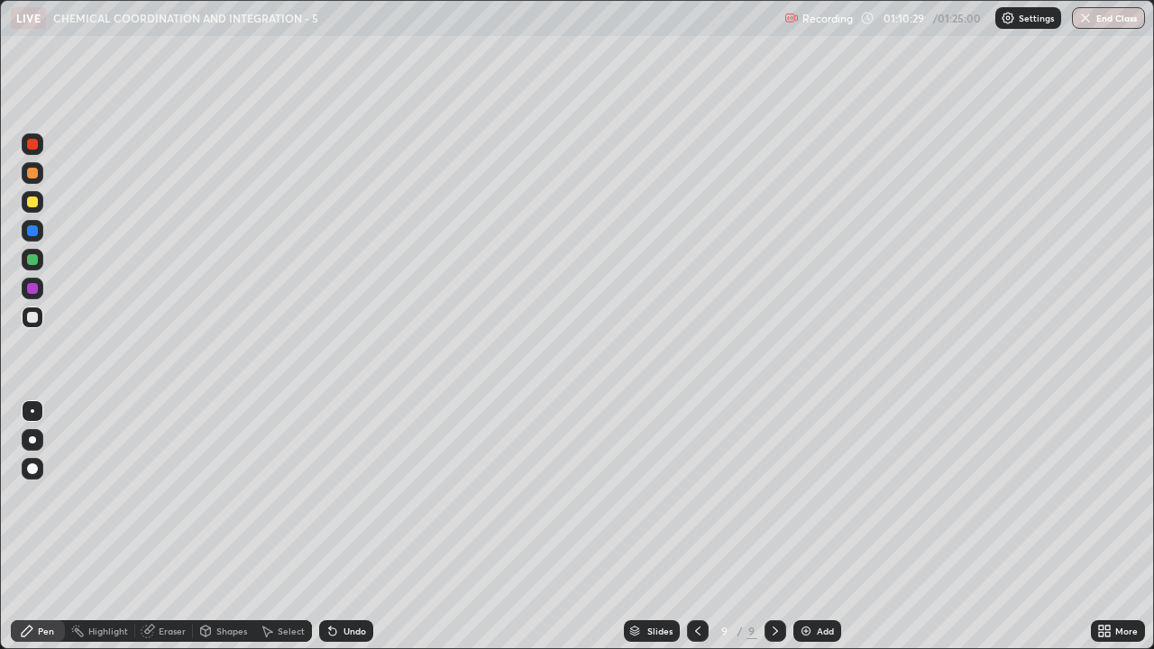
click at [33, 202] on div at bounding box center [32, 202] width 11 height 11
click at [37, 315] on div at bounding box center [32, 317] width 11 height 11
click at [37, 203] on div at bounding box center [32, 202] width 11 height 11
click at [36, 322] on div at bounding box center [32, 317] width 11 height 11
click at [36, 264] on div at bounding box center [32, 259] width 11 height 11
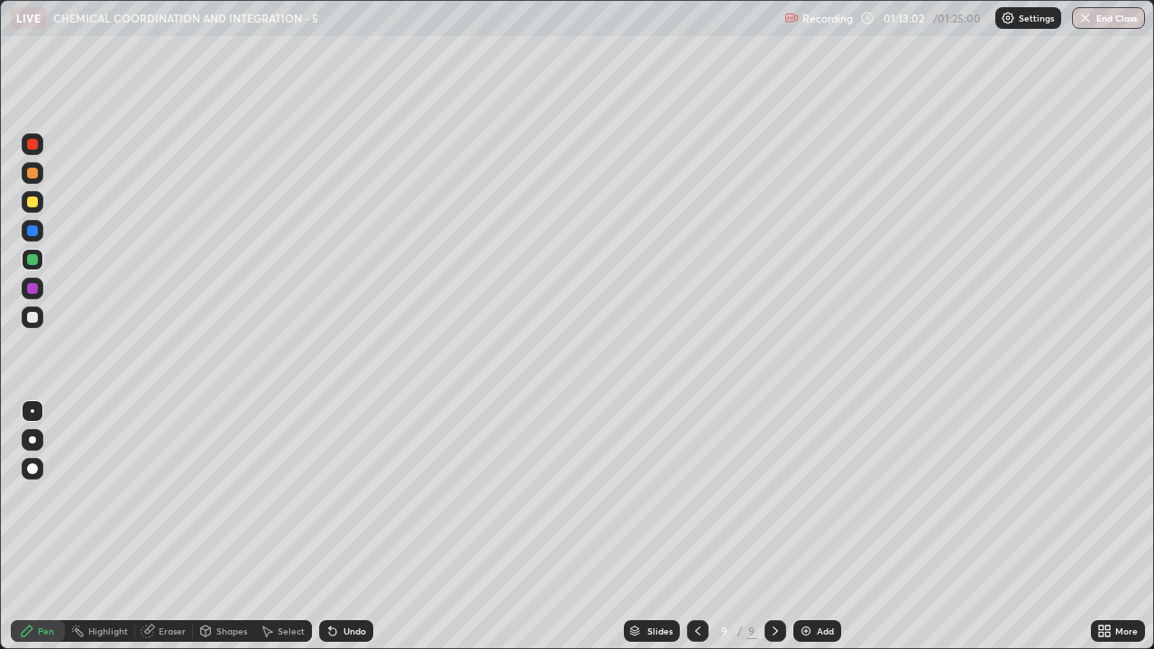
click at [28, 320] on div at bounding box center [32, 317] width 11 height 11
click at [696, 496] on icon at bounding box center [698, 631] width 14 height 14
click at [35, 203] on div at bounding box center [32, 202] width 11 height 11
click at [772, 496] on icon at bounding box center [775, 631] width 14 height 14
click at [801, 496] on img at bounding box center [806, 631] width 14 height 14
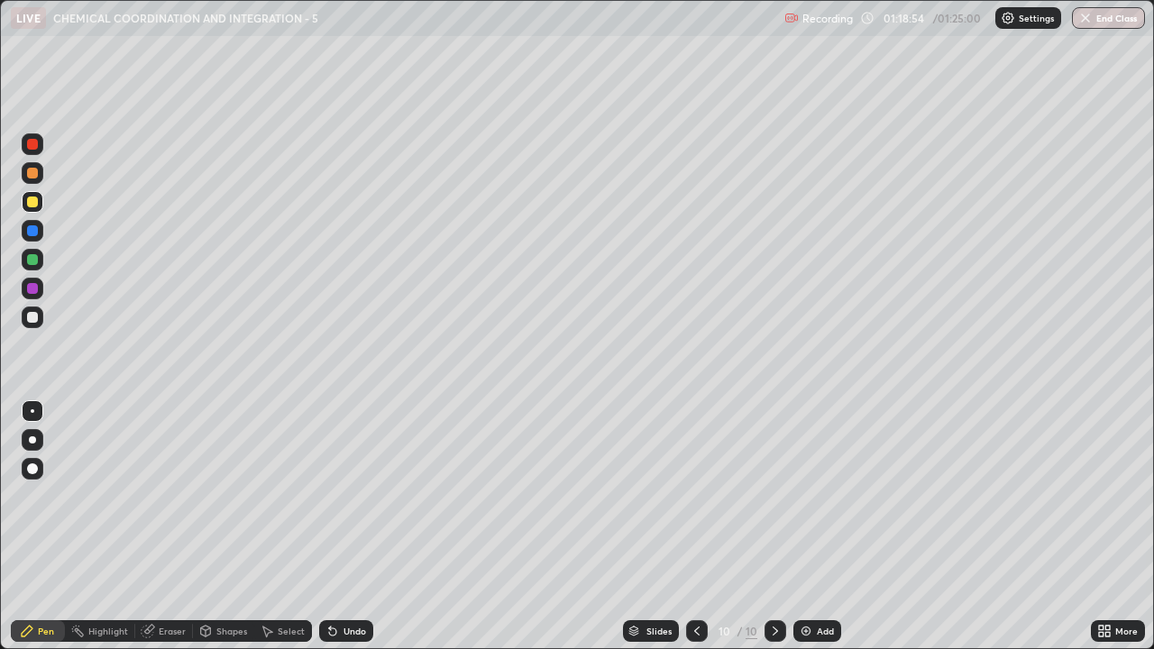
click at [35, 199] on div at bounding box center [32, 202] width 11 height 11
click at [39, 318] on div at bounding box center [33, 318] width 22 height 22
click at [30, 202] on div at bounding box center [32, 202] width 11 height 11
click at [933, 21] on div "/ 01:25:00" at bounding box center [958, 18] width 56 height 11
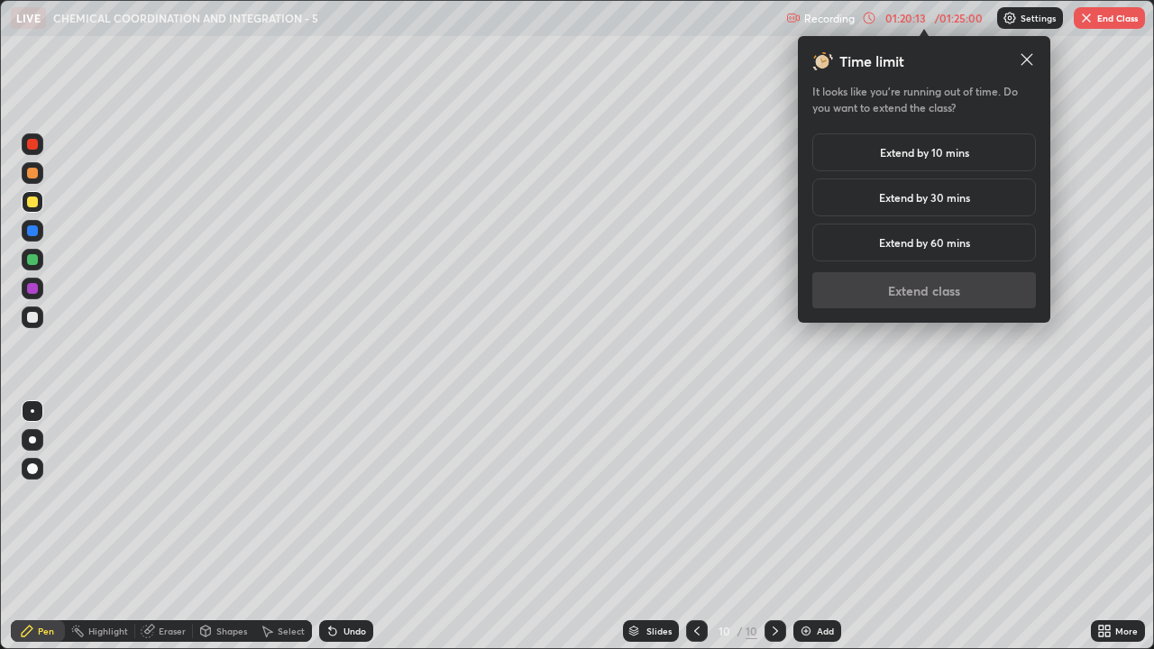
click at [941, 152] on h5 "Extend by 10 mins" at bounding box center [924, 152] width 89 height 16
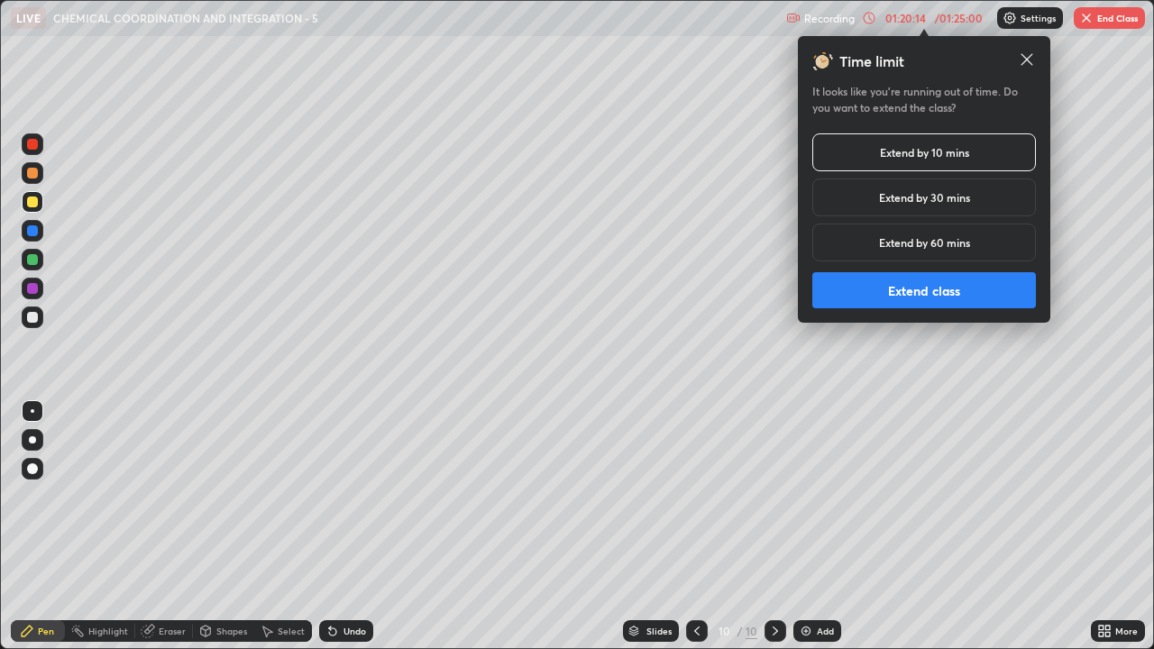
click at [947, 297] on button "Extend class" at bounding box center [924, 290] width 224 height 36
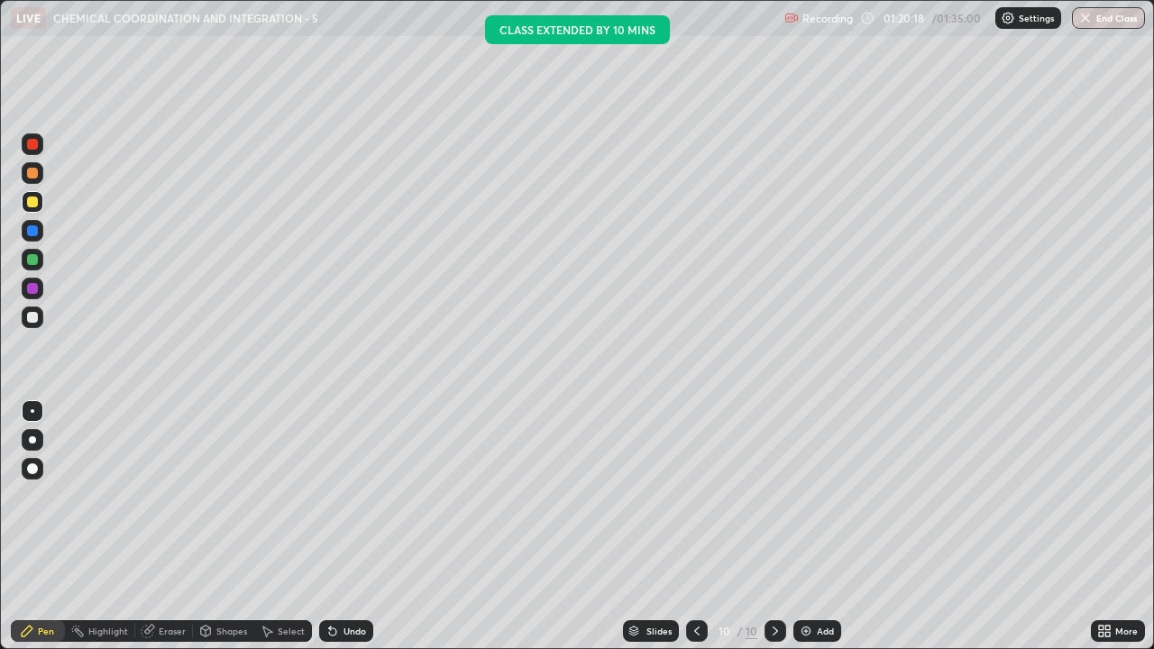
click at [34, 320] on div at bounding box center [32, 317] width 11 height 11
click at [32, 322] on div at bounding box center [32, 317] width 11 height 11
click at [32, 261] on div at bounding box center [32, 259] width 11 height 11
click at [29, 320] on div at bounding box center [32, 317] width 11 height 11
click at [36, 262] on div at bounding box center [32, 259] width 11 height 11
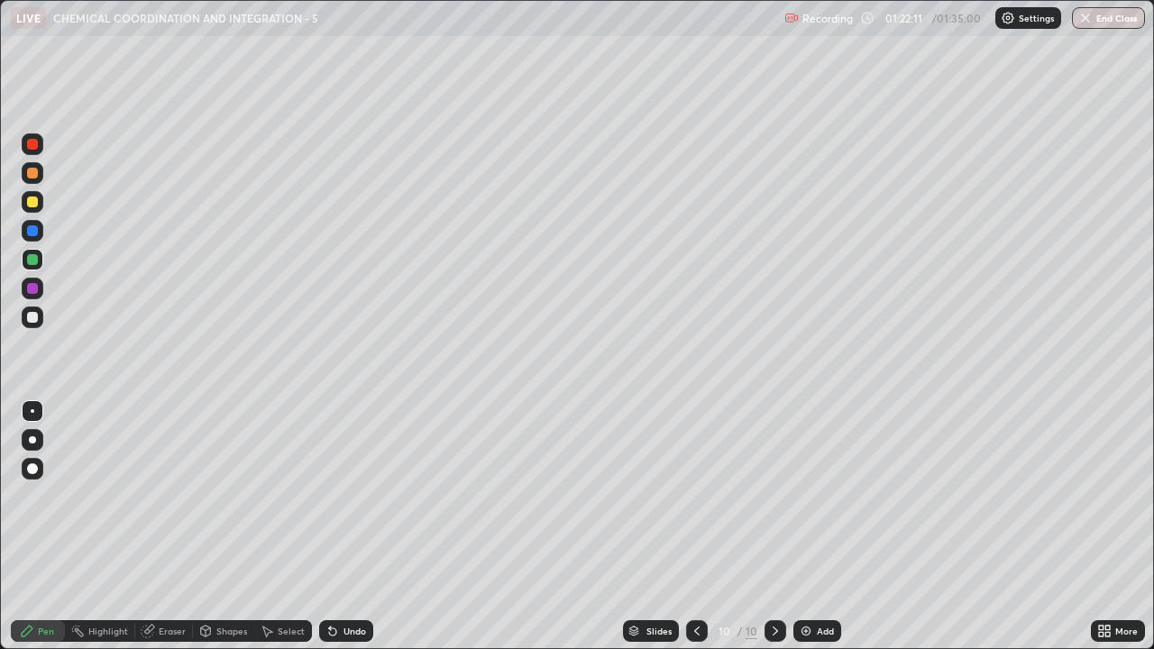
click at [32, 322] on div at bounding box center [32, 317] width 11 height 11
click at [30, 204] on div at bounding box center [32, 202] width 11 height 11
click at [694, 496] on icon at bounding box center [697, 631] width 14 height 14
click at [772, 496] on icon at bounding box center [775, 631] width 14 height 14
click at [30, 204] on div at bounding box center [32, 202] width 11 height 11
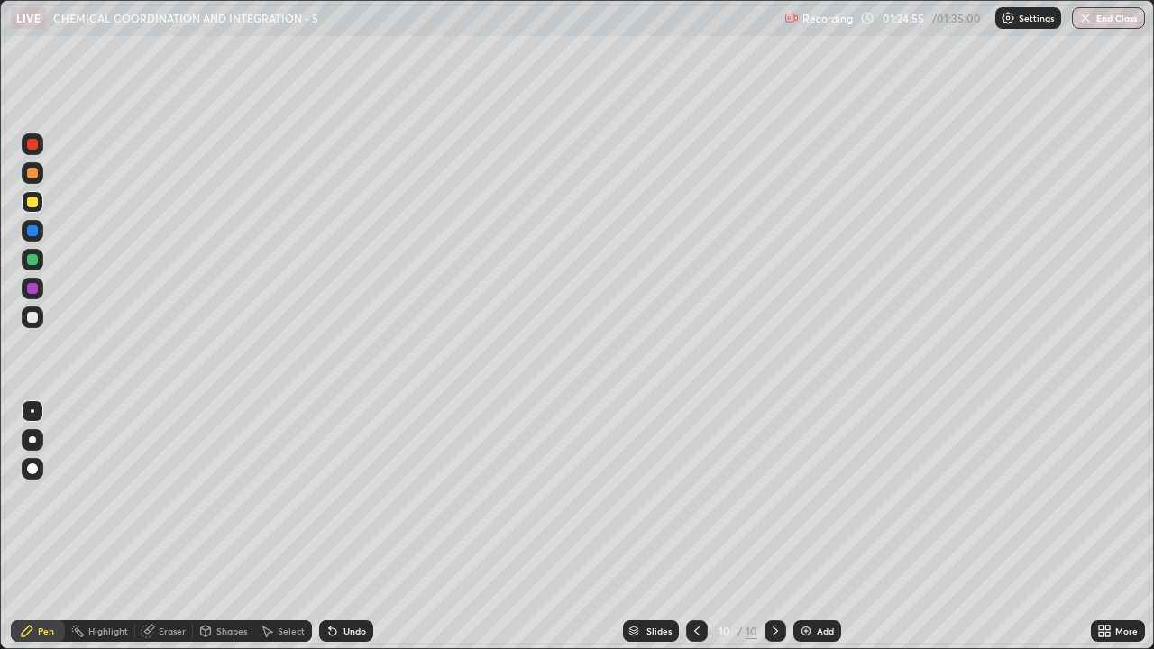
click at [33, 321] on div at bounding box center [32, 317] width 11 height 11
click at [36, 209] on div at bounding box center [33, 202] width 22 height 22
click at [37, 322] on div at bounding box center [33, 318] width 22 height 22
click at [34, 260] on div at bounding box center [32, 259] width 11 height 11
click at [36, 316] on div at bounding box center [32, 317] width 11 height 11
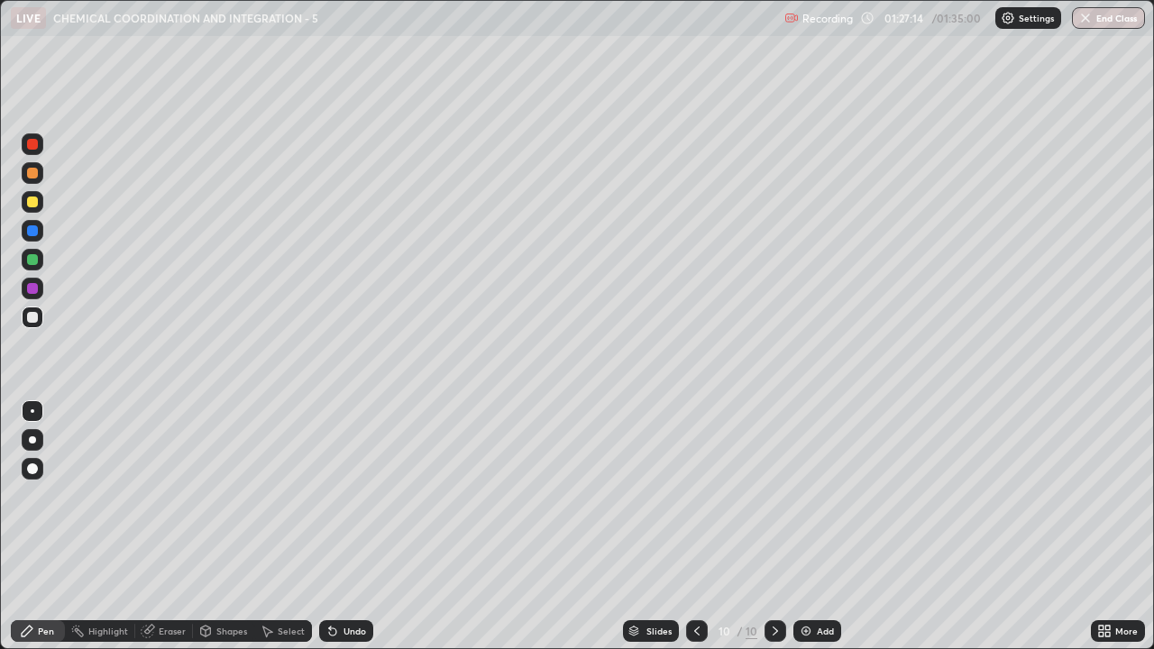
click at [34, 178] on div at bounding box center [32, 173] width 11 height 11
click at [36, 319] on div at bounding box center [32, 317] width 11 height 11
click at [33, 291] on div at bounding box center [32, 288] width 11 height 11
click at [32, 264] on div at bounding box center [32, 259] width 11 height 11
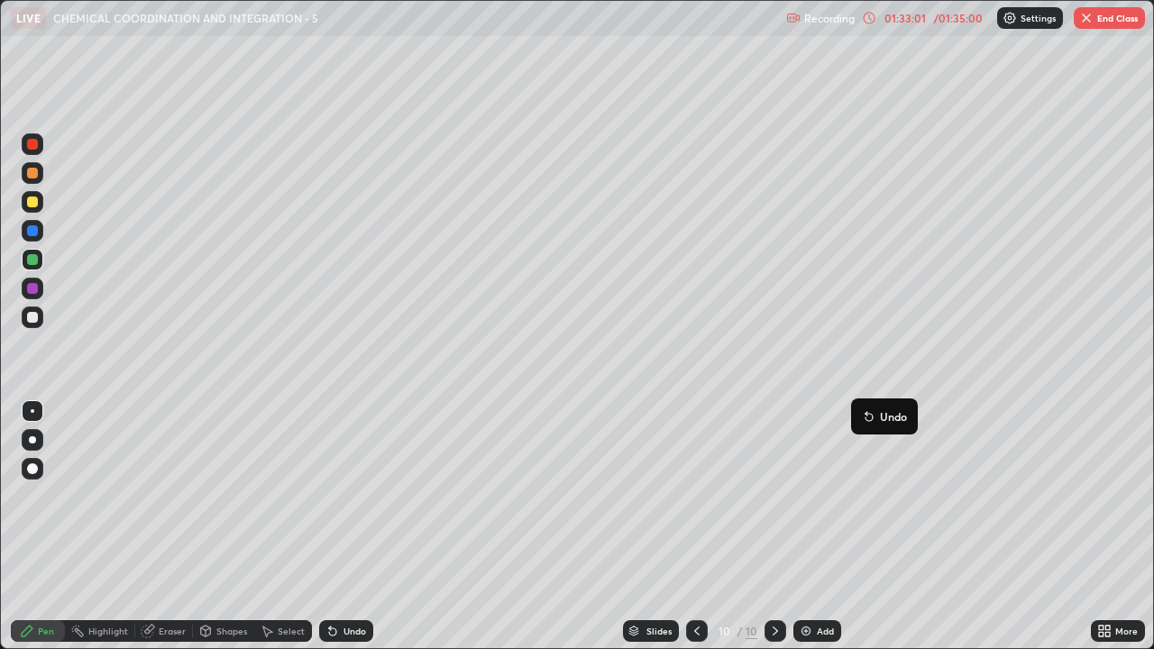
click at [33, 321] on div at bounding box center [32, 317] width 11 height 11
click at [30, 264] on div at bounding box center [32, 259] width 11 height 11
click at [31, 204] on div at bounding box center [32, 202] width 11 height 11
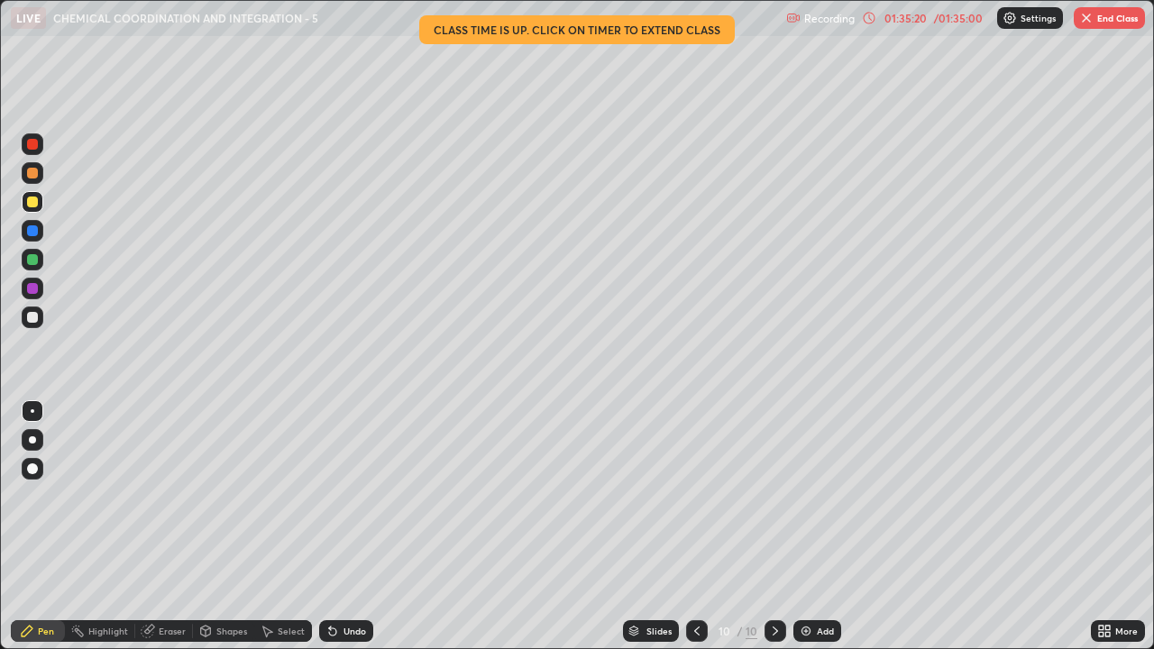
click at [1097, 19] on button "End Class" at bounding box center [1109, 18] width 71 height 22
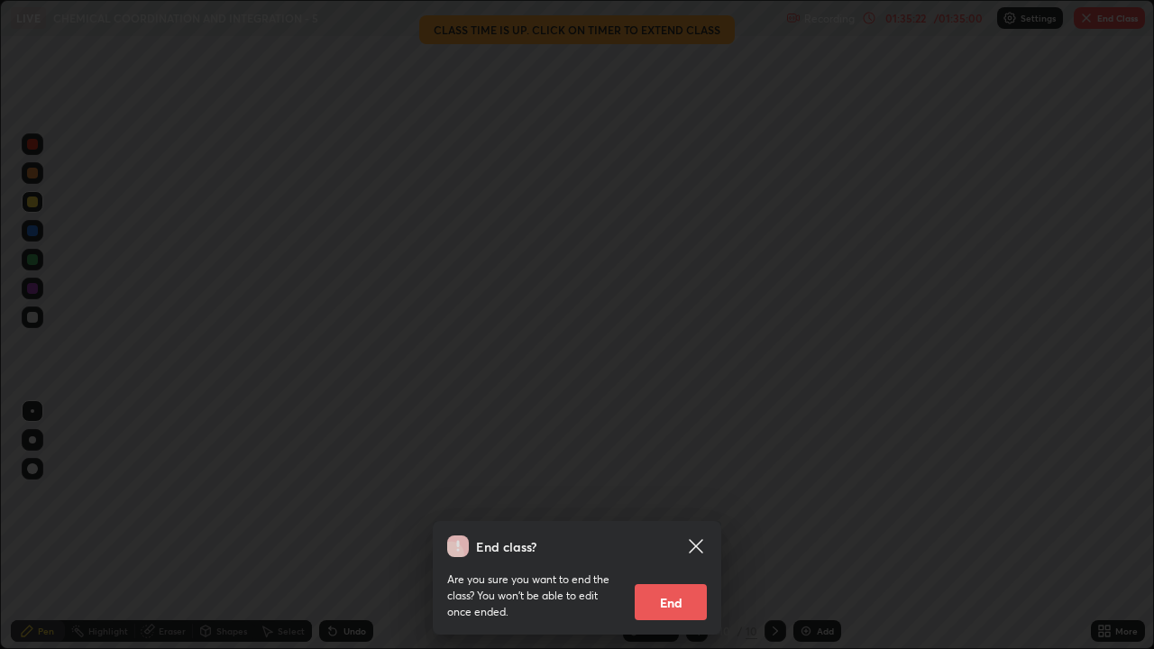
click at [682, 496] on button "End" at bounding box center [671, 602] width 72 height 36
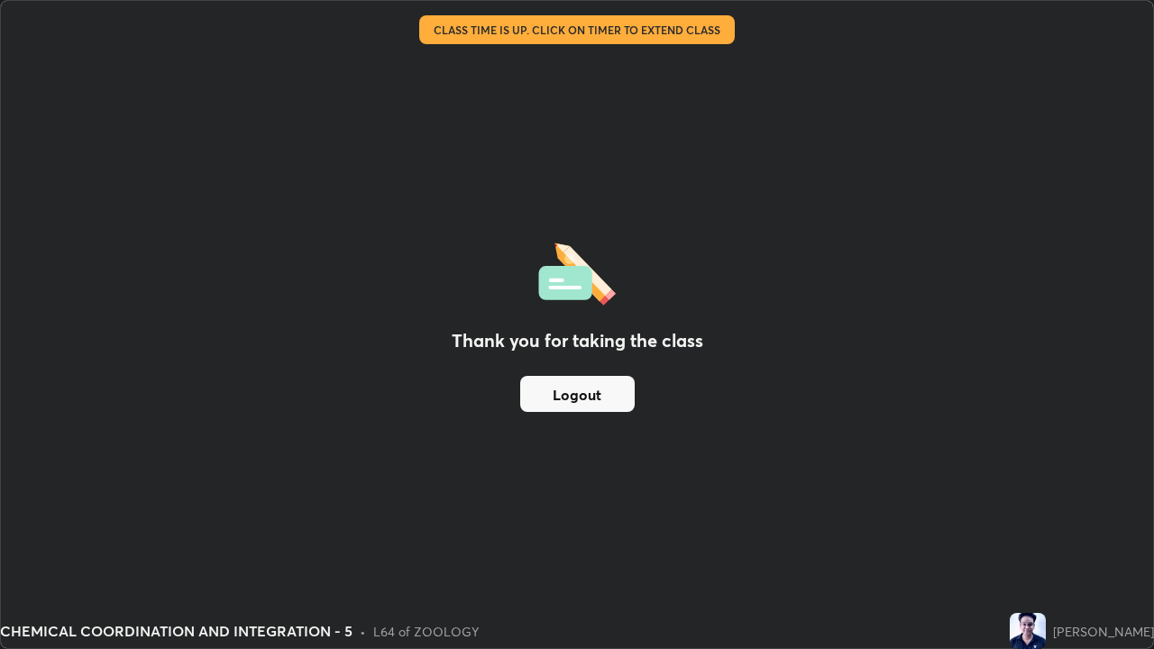
click at [549, 397] on button "Logout" at bounding box center [577, 394] width 114 height 36
click at [550, 399] on button "Logout" at bounding box center [577, 394] width 114 height 36
click at [548, 394] on button "Logout" at bounding box center [577, 394] width 114 height 36
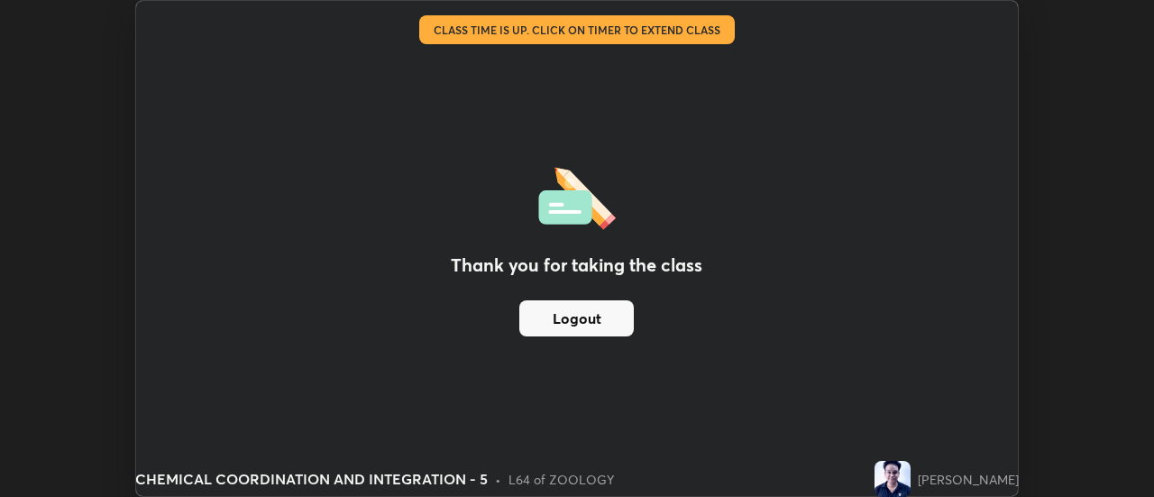
scroll to position [89651, 88994]
